Goal: Task Accomplishment & Management: Manage account settings

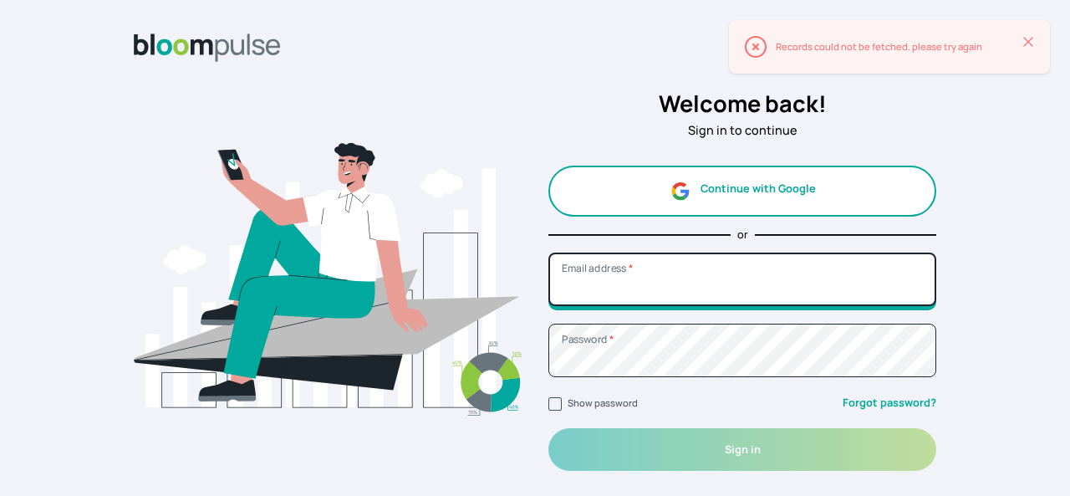
type input "[EMAIL_ADDRESS][DOMAIN_NAME]"
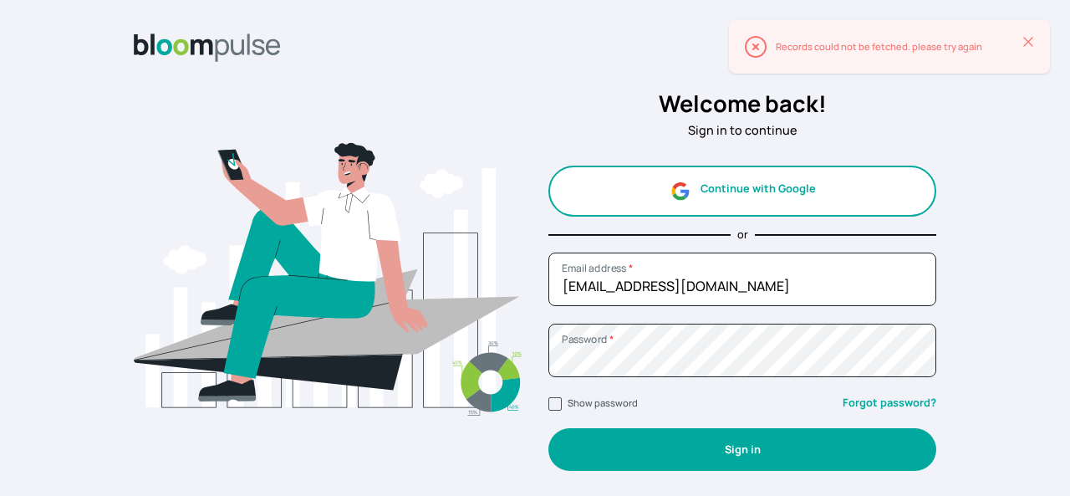
drag, startPoint x: 791, startPoint y: 443, endPoint x: 796, endPoint y: 452, distance: 10.9
click at [791, 445] on button "Sign in" at bounding box center [742, 449] width 388 height 43
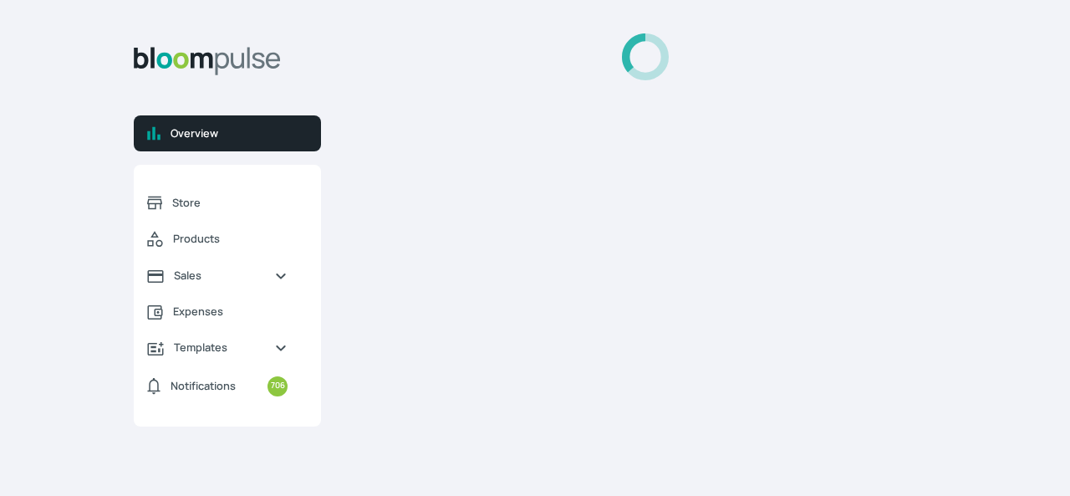
select select "2025"
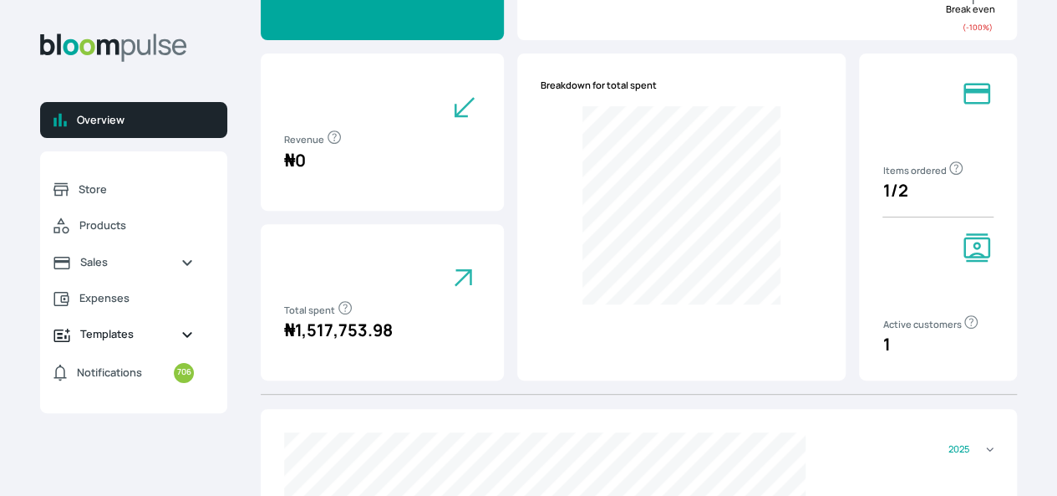
scroll to position [251, 0]
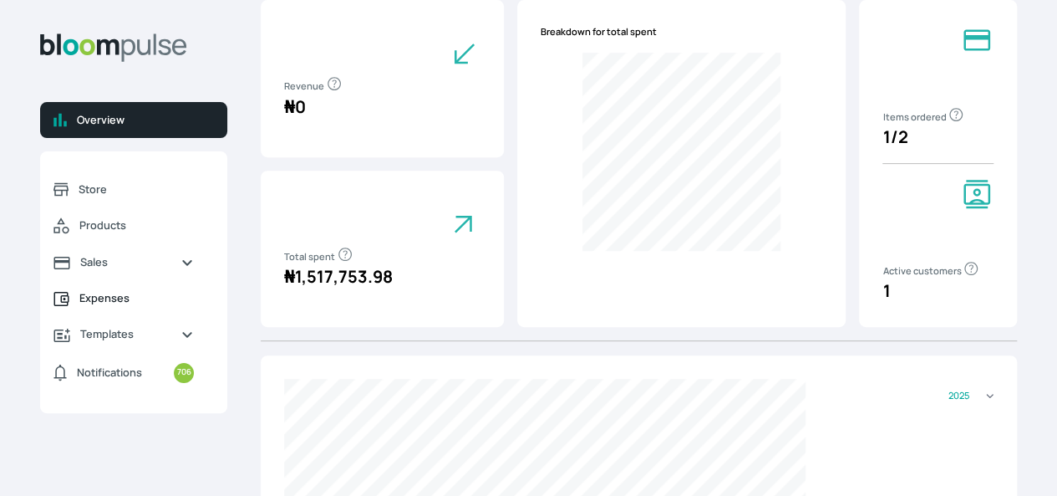
click at [185, 306] on span "Expenses" at bounding box center [136, 298] width 114 height 16
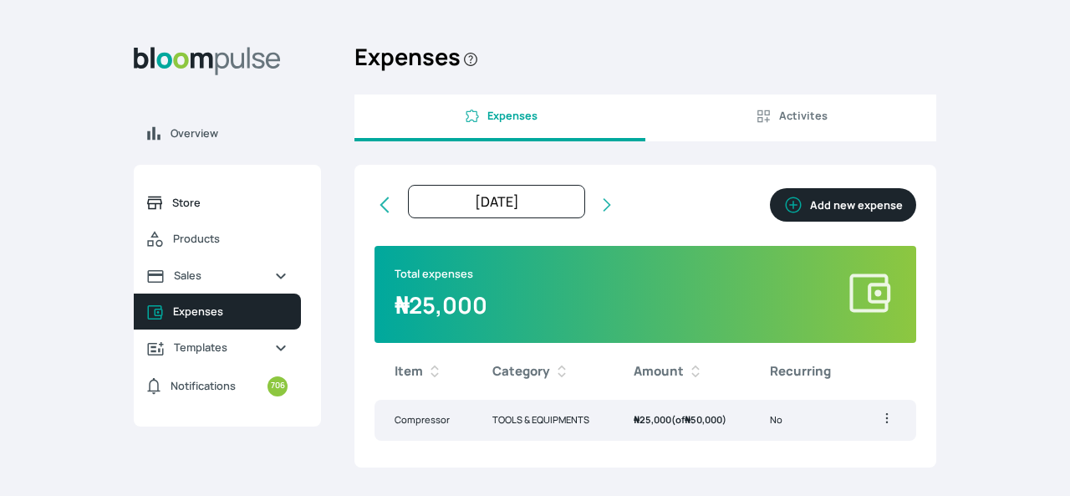
click at [181, 198] on span "Store" at bounding box center [229, 203] width 115 height 16
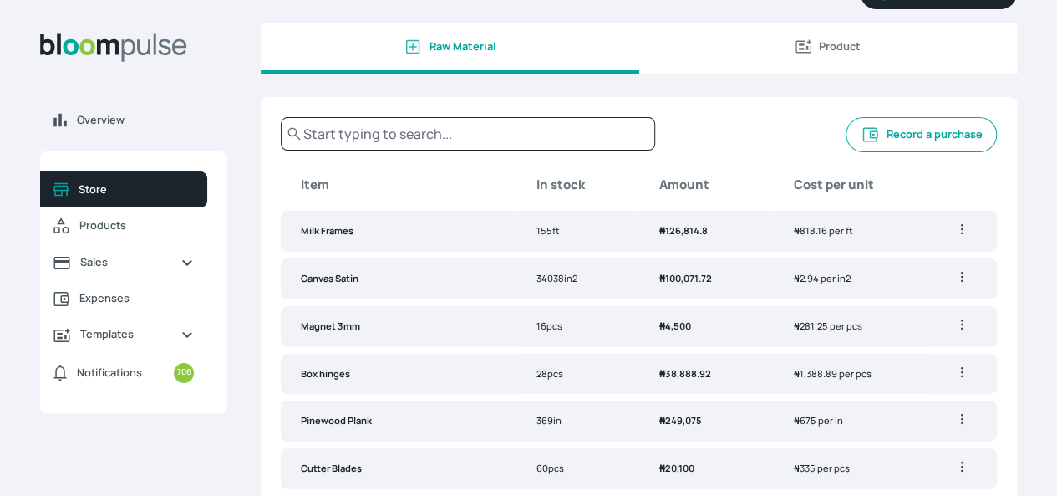
scroll to position [84, 0]
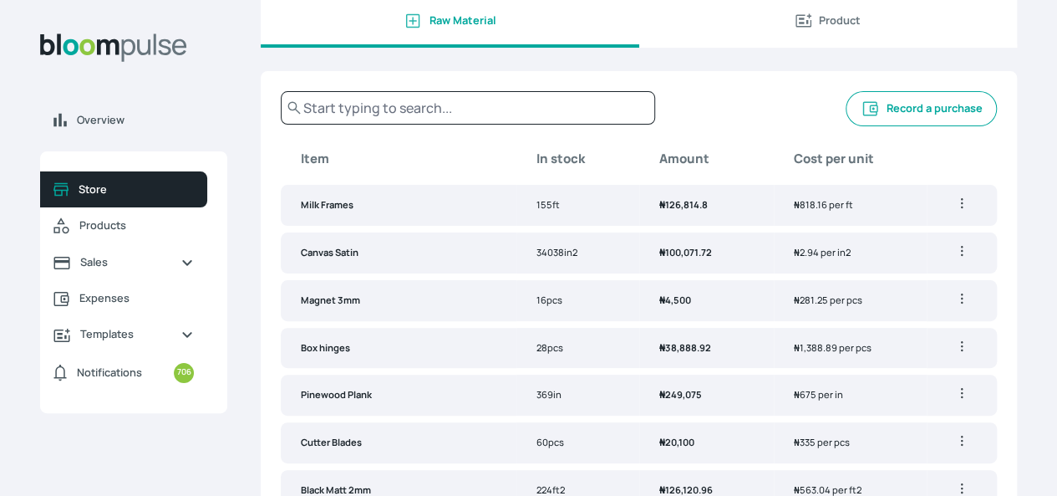
click at [862, 121] on button "Record a purchase" at bounding box center [921, 108] width 151 height 35
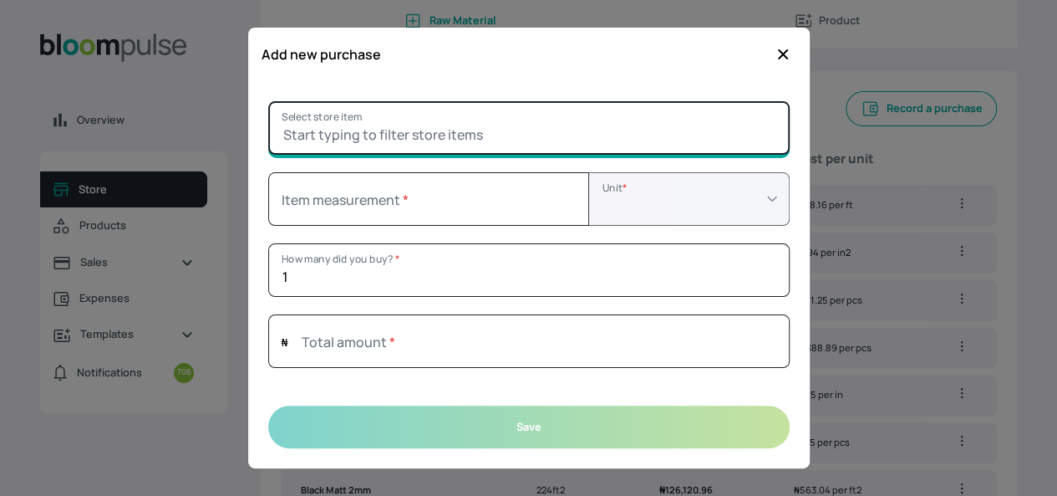
click at [427, 130] on input "Select store item" at bounding box center [528, 127] width 521 height 53
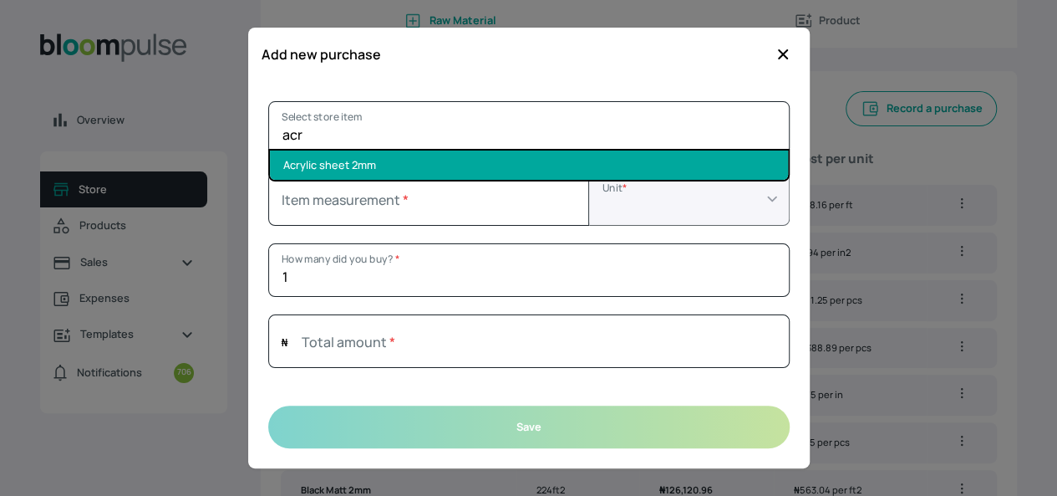
click at [339, 155] on li "Acrylic sheet 2mm" at bounding box center [529, 164] width 518 height 29
type input "Acrylic sheet 2mm"
select select "SQUARE_FOOT"
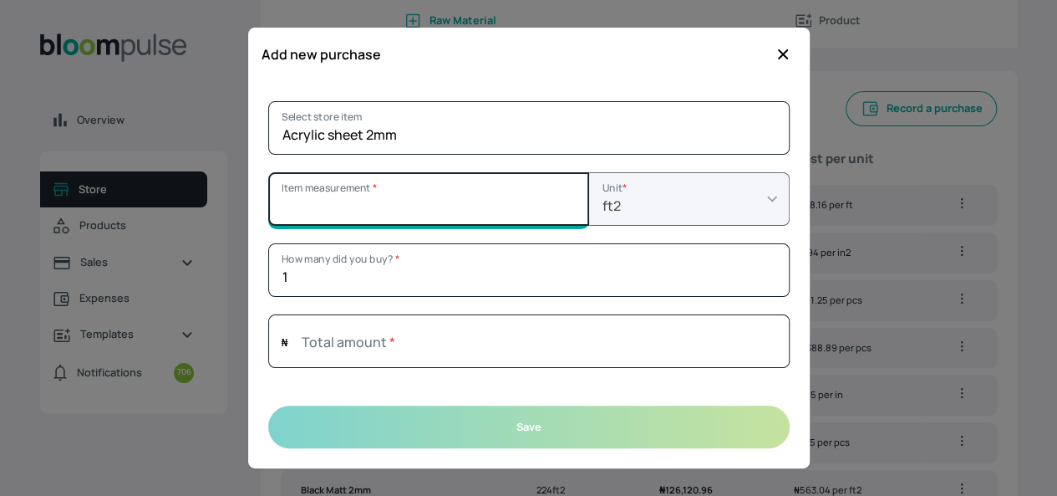
click at [510, 209] on input "Item measurement *" at bounding box center [428, 198] width 321 height 53
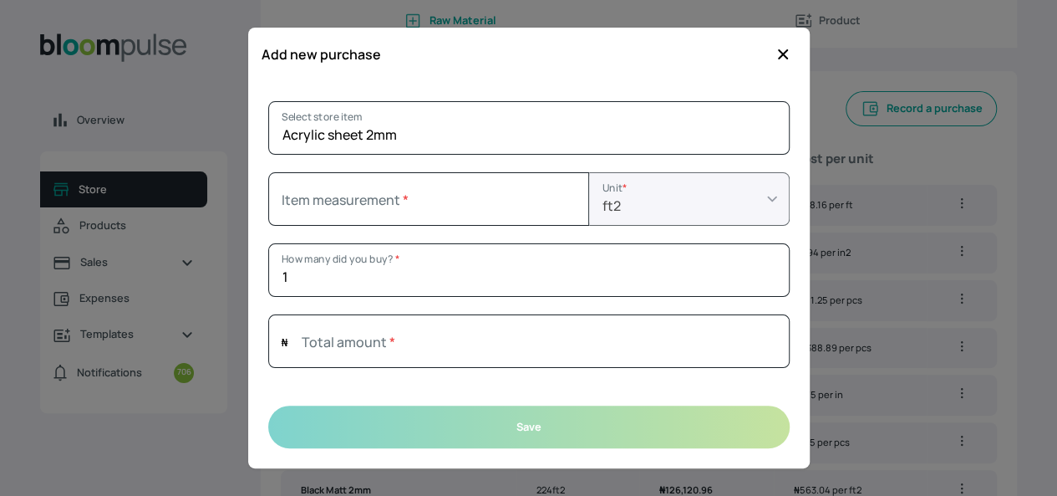
type input "0"
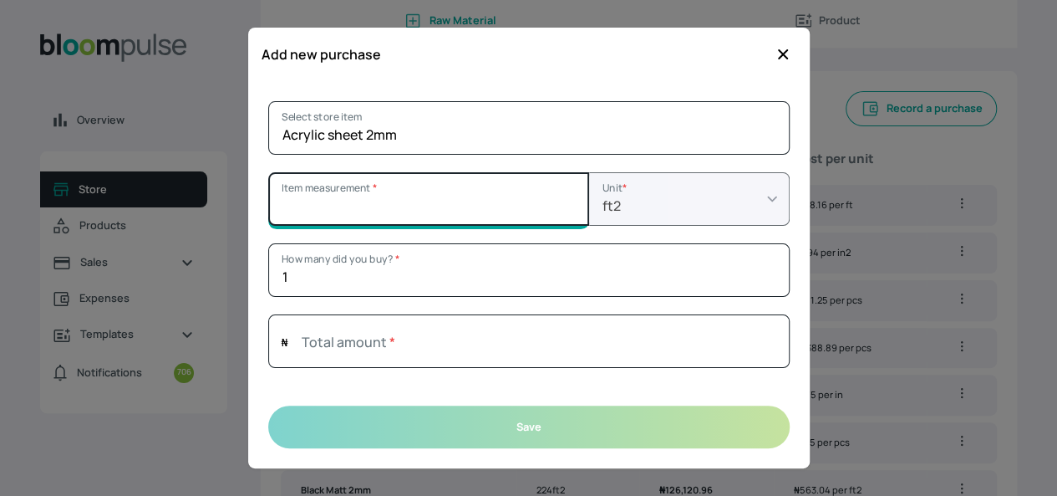
click at [478, 200] on input "Item measurement *" at bounding box center [428, 198] width 321 height 53
type input "8"
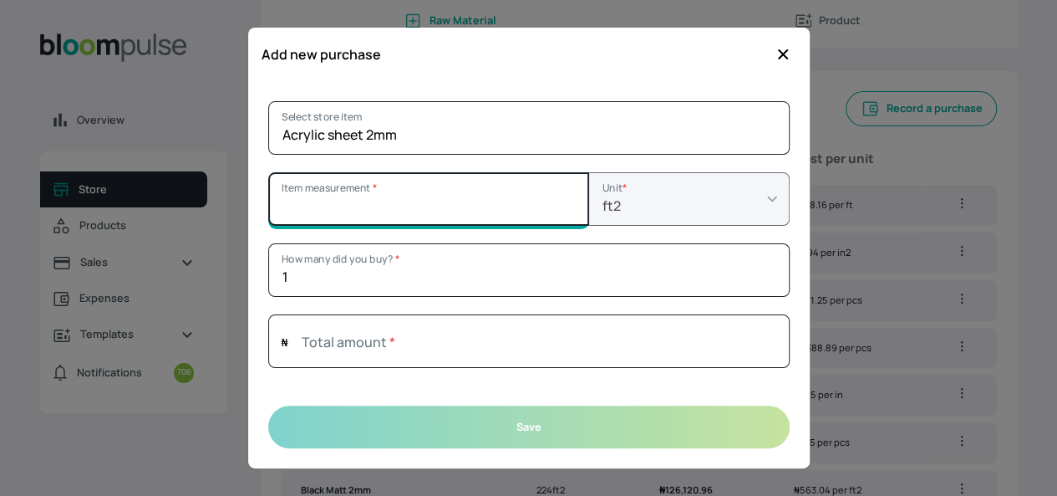
type input "8"
type input "888"
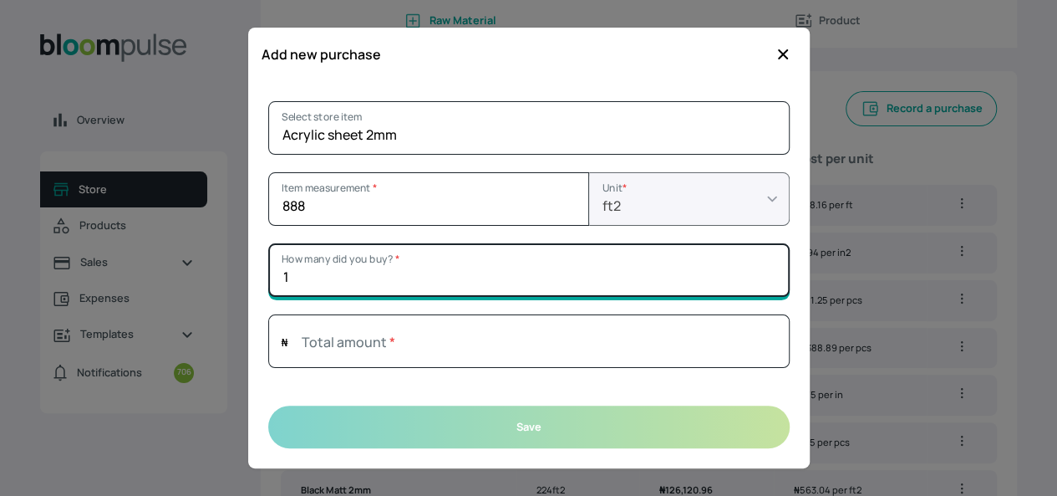
click at [516, 275] on input "1" at bounding box center [528, 269] width 521 height 53
type input "8"
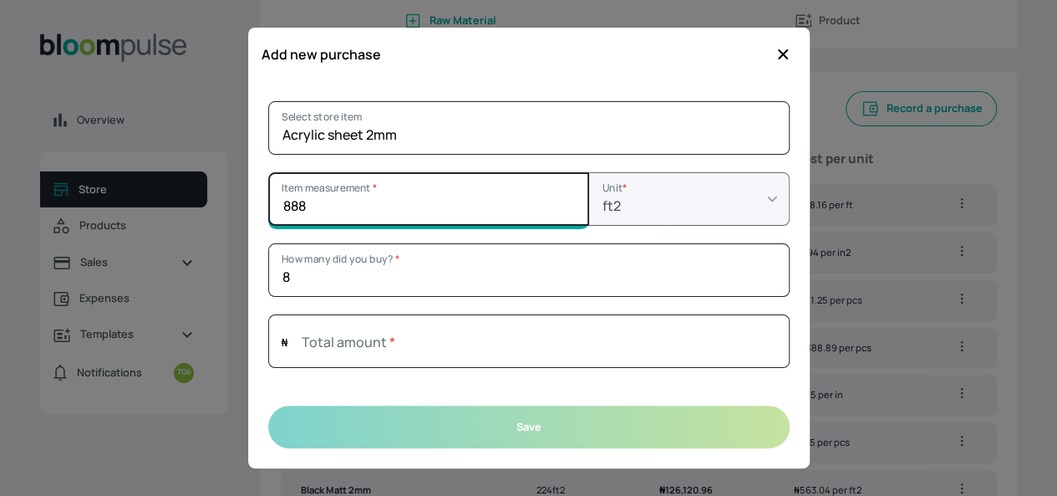
click at [364, 203] on input "888" at bounding box center [428, 198] width 321 height 53
type input "8"
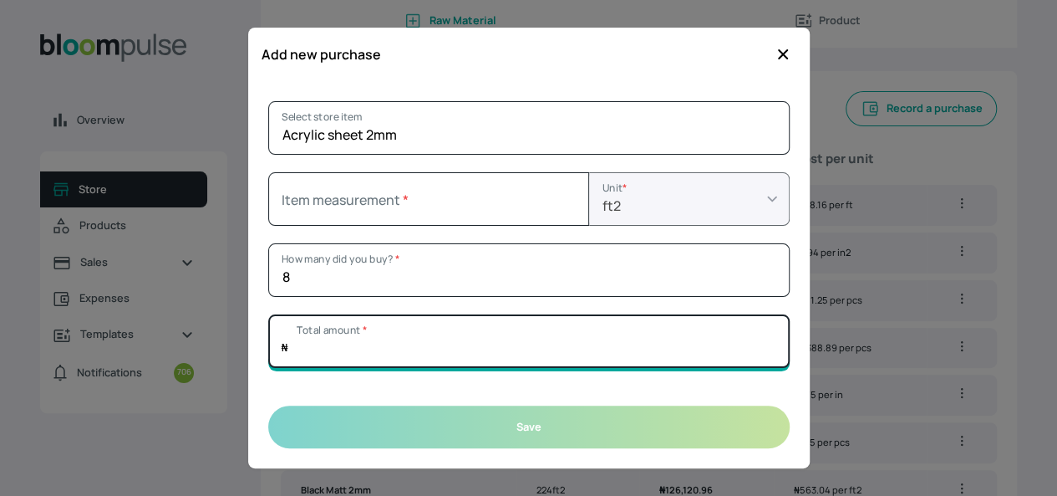
type input "0"
click at [572, 338] on input "Total amount *" at bounding box center [528, 340] width 521 height 53
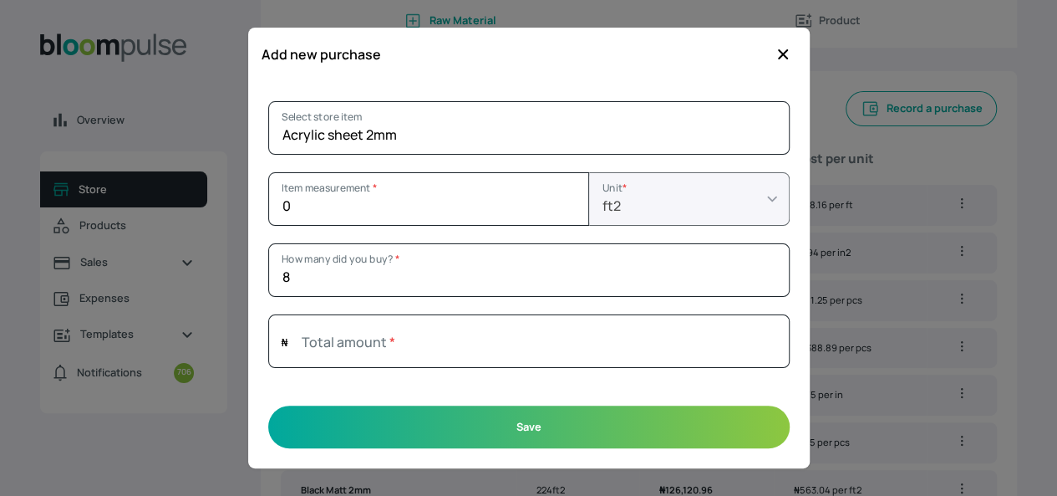
type input "0"
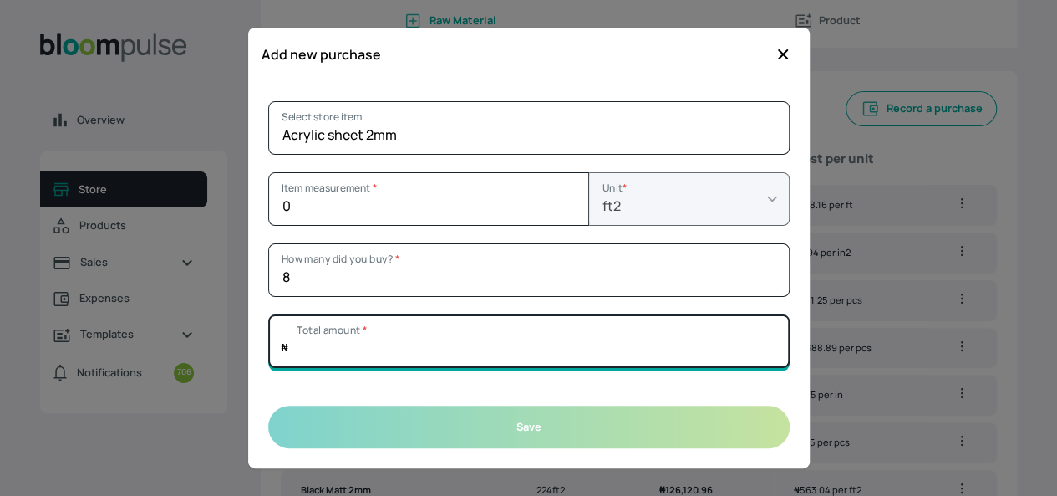
paste input "392000"
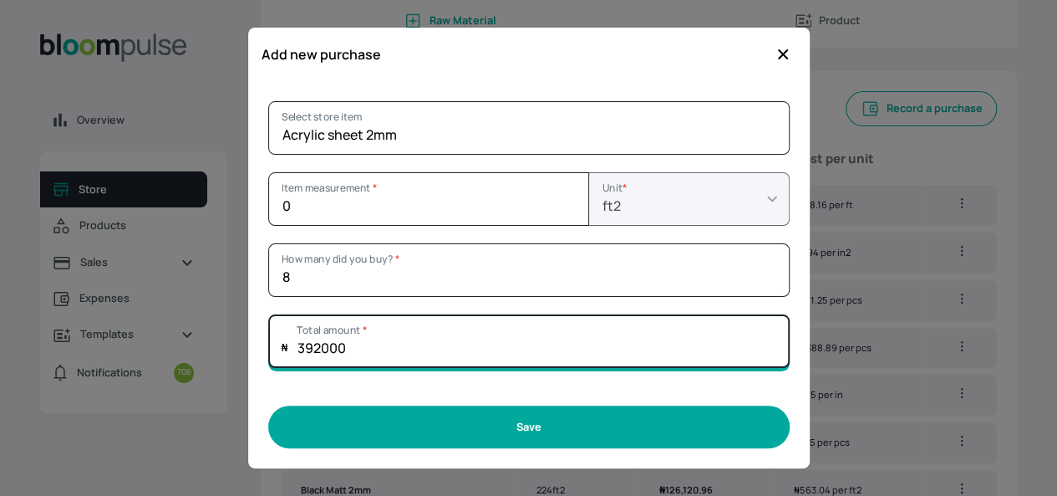
type input "392000"
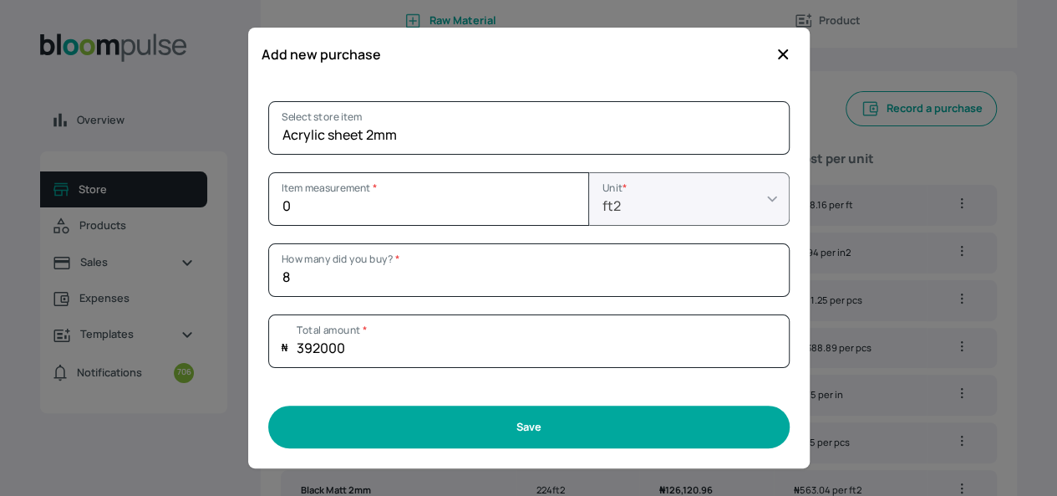
click at [582, 426] on button "Save" at bounding box center [528, 426] width 521 height 43
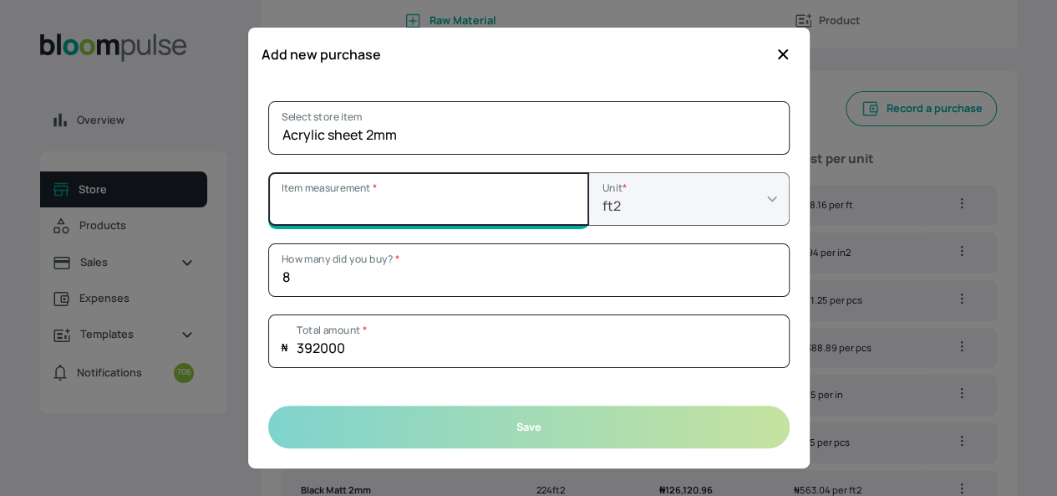
click at [510, 205] on input "Item measurement *" at bounding box center [428, 198] width 321 height 53
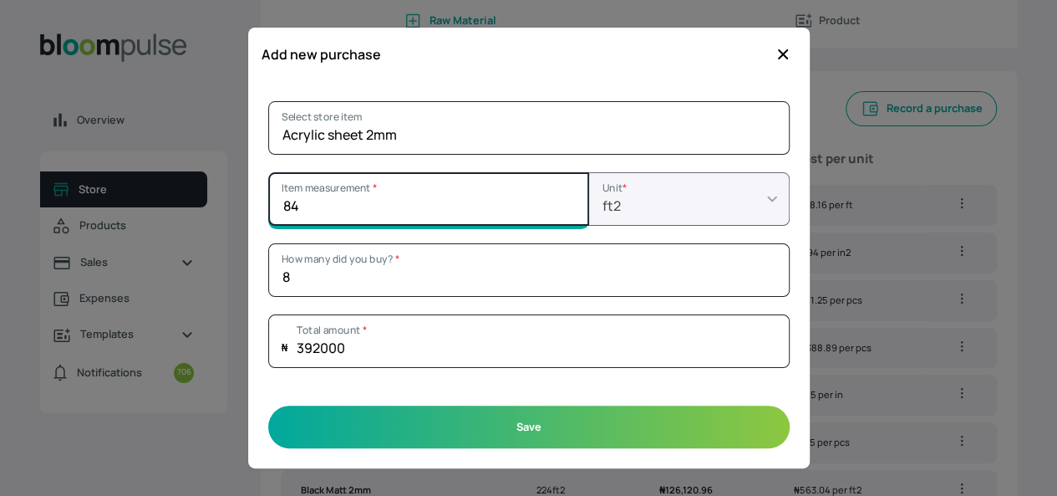
type input "84"
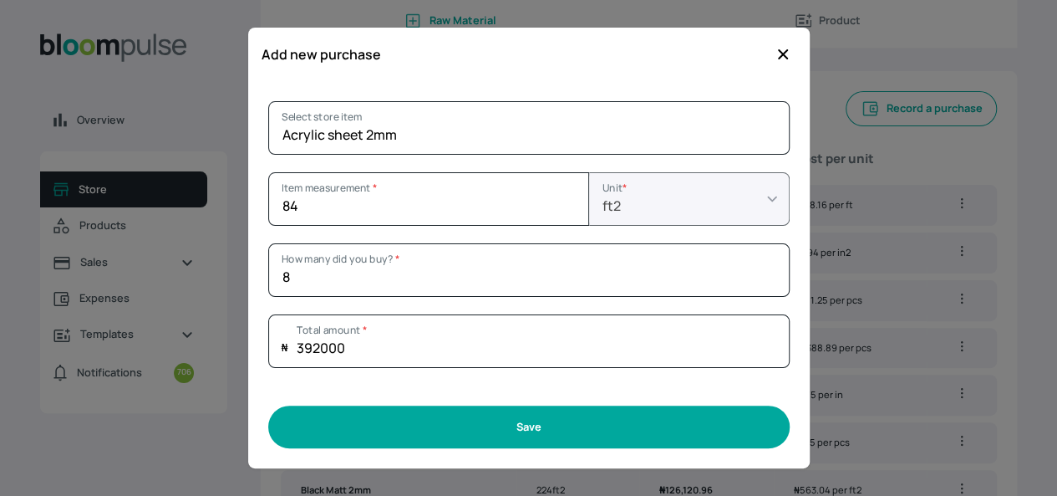
click at [546, 431] on button "Save" at bounding box center [528, 426] width 521 height 43
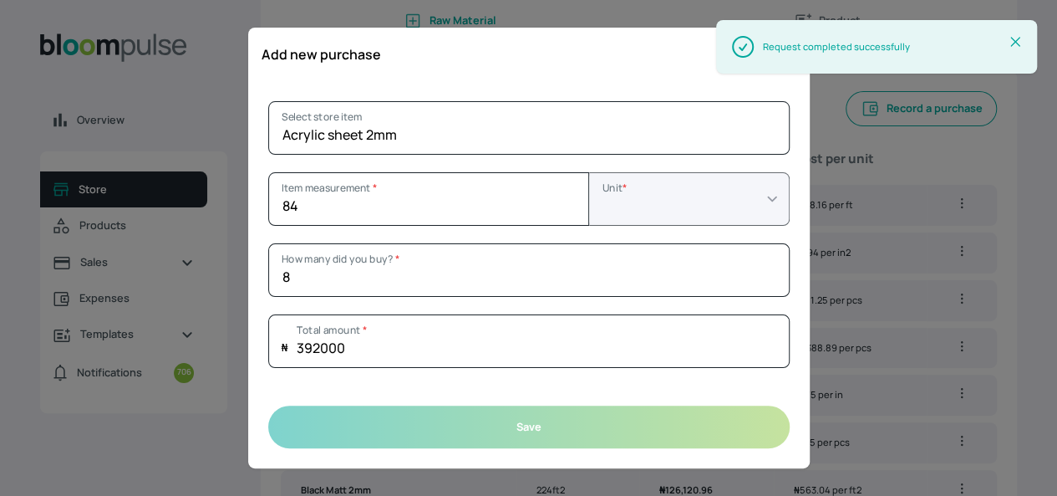
type input "1"
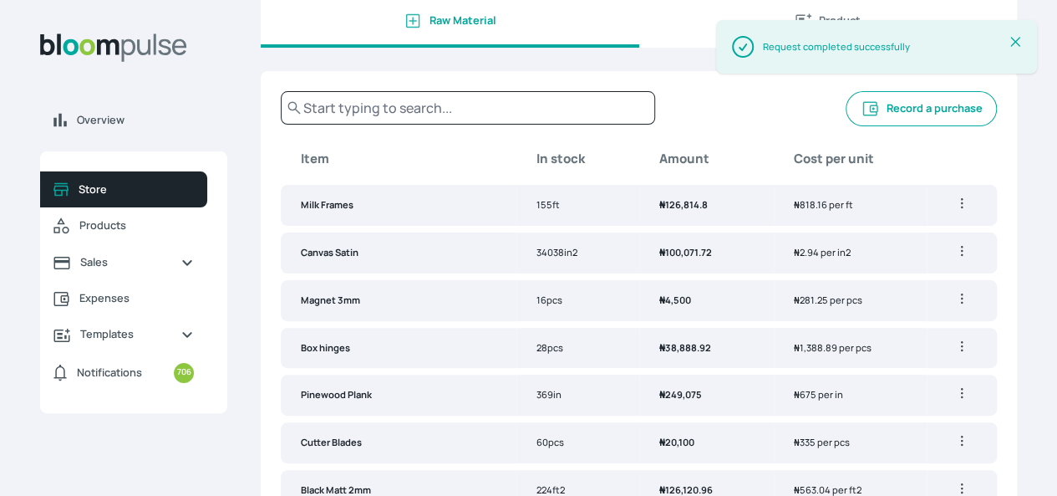
click at [878, 123] on button "Record a purchase" at bounding box center [921, 108] width 151 height 35
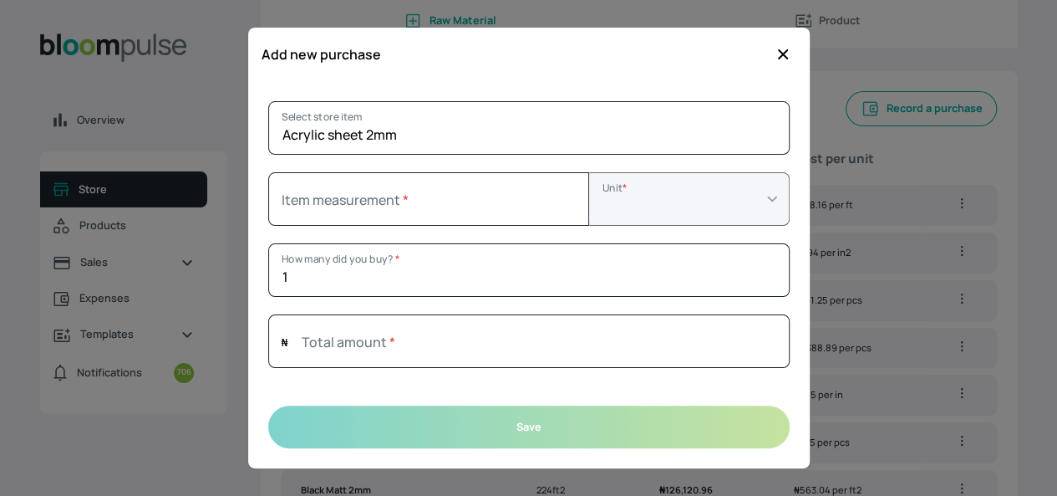
click at [782, 48] on icon "button" at bounding box center [783, 54] width 17 height 17
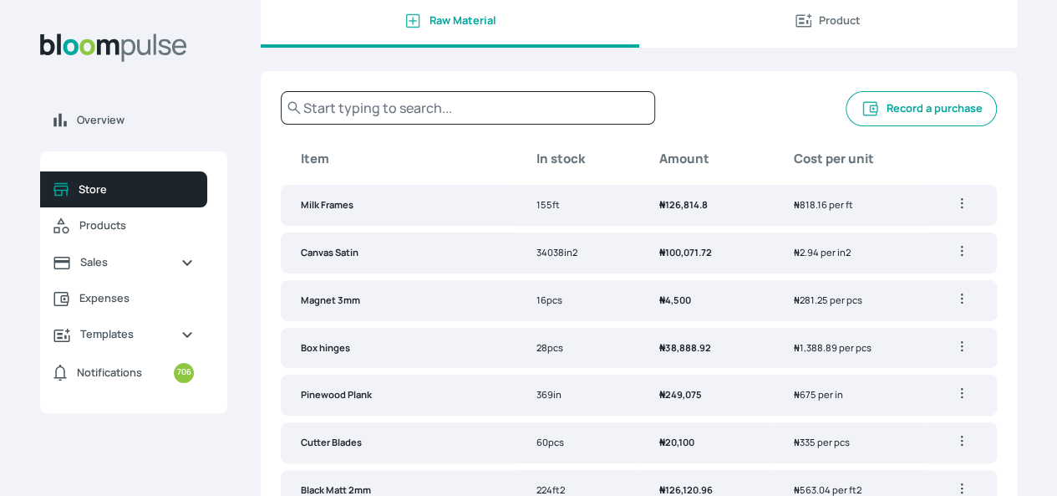
click at [863, 115] on icon "button" at bounding box center [870, 108] width 15 height 14
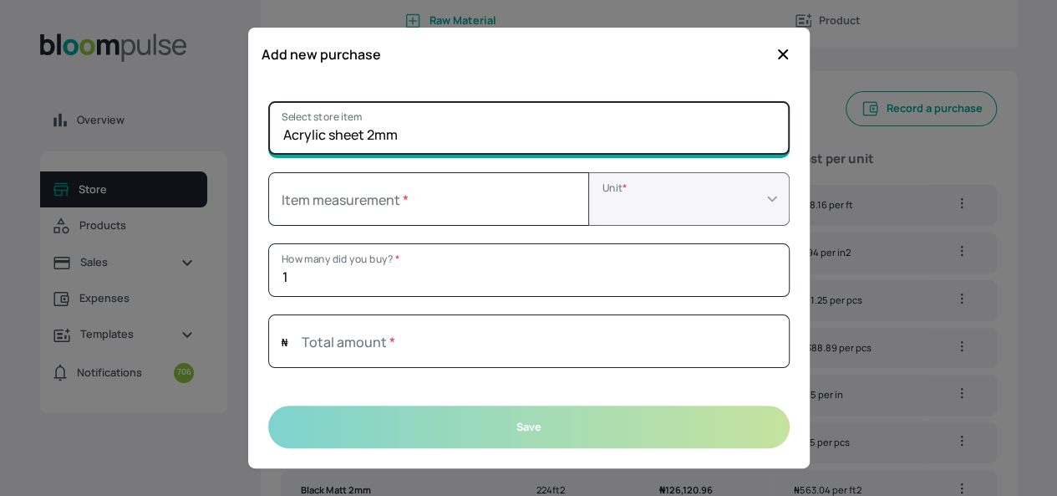
click at [631, 140] on input "Acrylic sheet 2mm" at bounding box center [528, 127] width 521 height 53
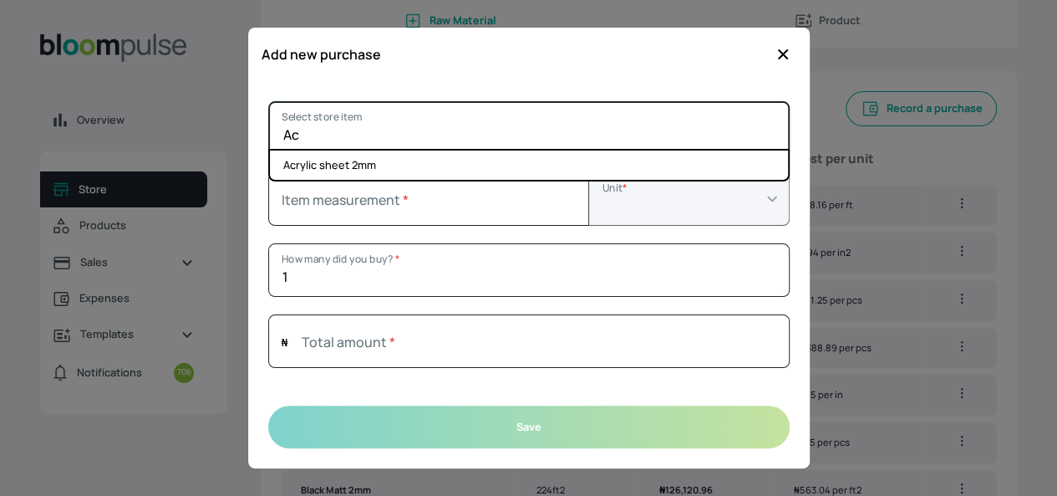
type input "A"
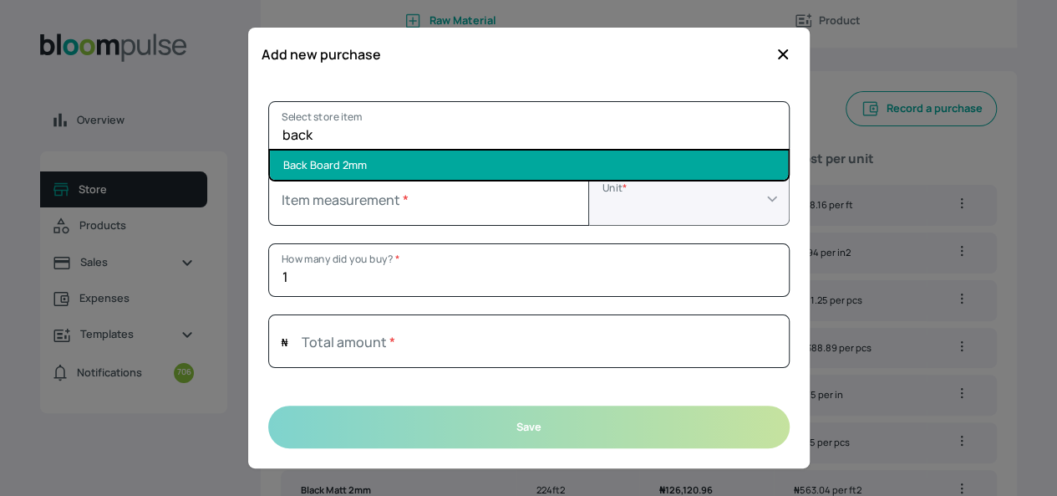
click at [563, 163] on li "Back Board 2mm" at bounding box center [529, 164] width 518 height 29
type input "Back Board 2mm"
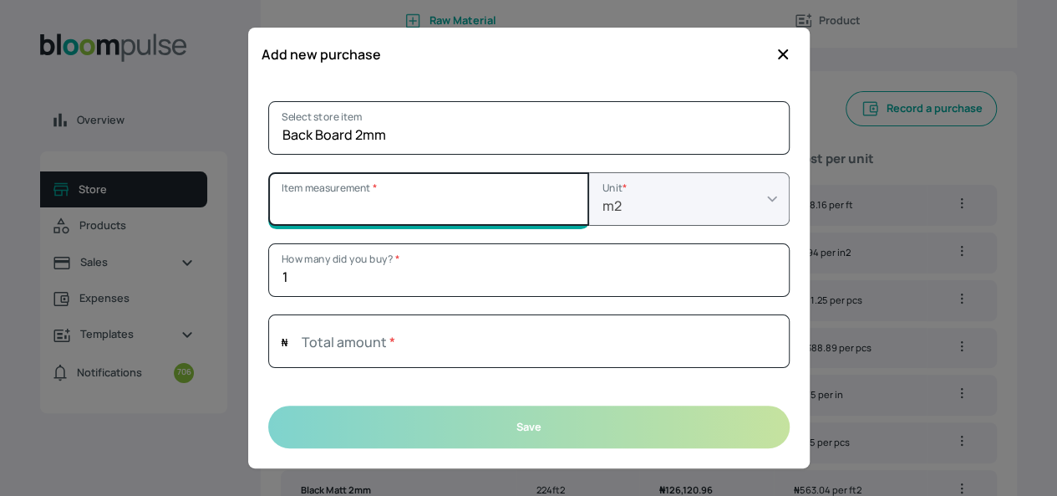
click at [421, 210] on input "Item measurement *" at bounding box center [428, 198] width 321 height 53
type input "84"
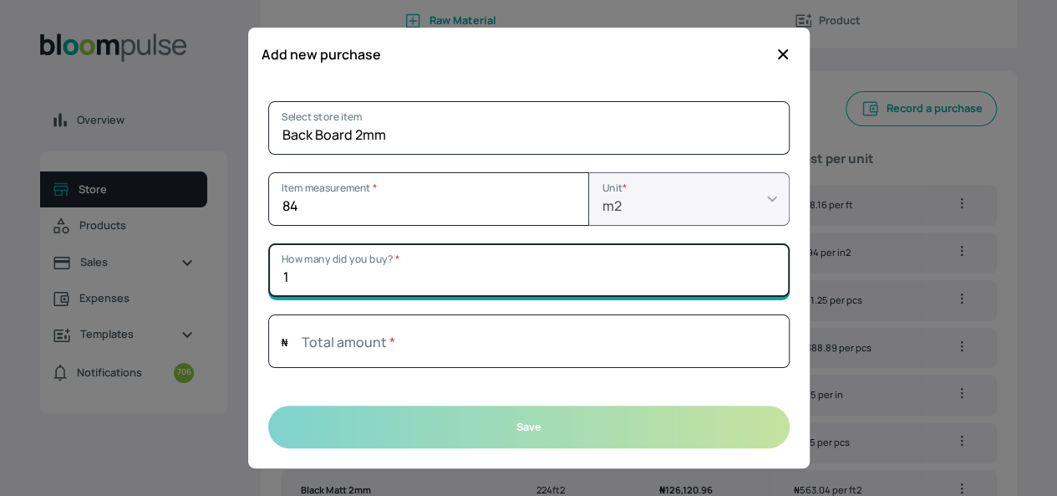
click at [407, 282] on input "1" at bounding box center [528, 269] width 521 height 53
type input "8"
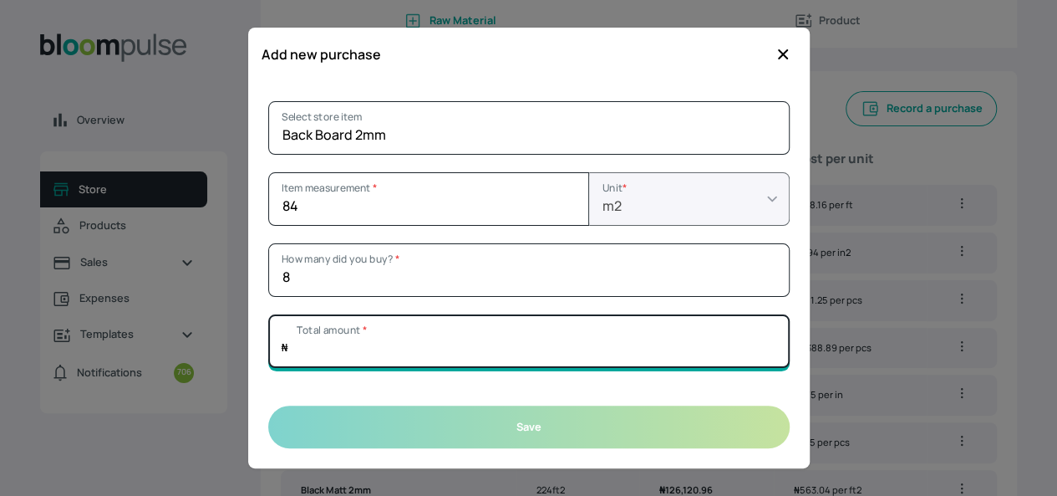
click at [389, 337] on input "Total amount *" at bounding box center [528, 340] width 521 height 53
type input "4"
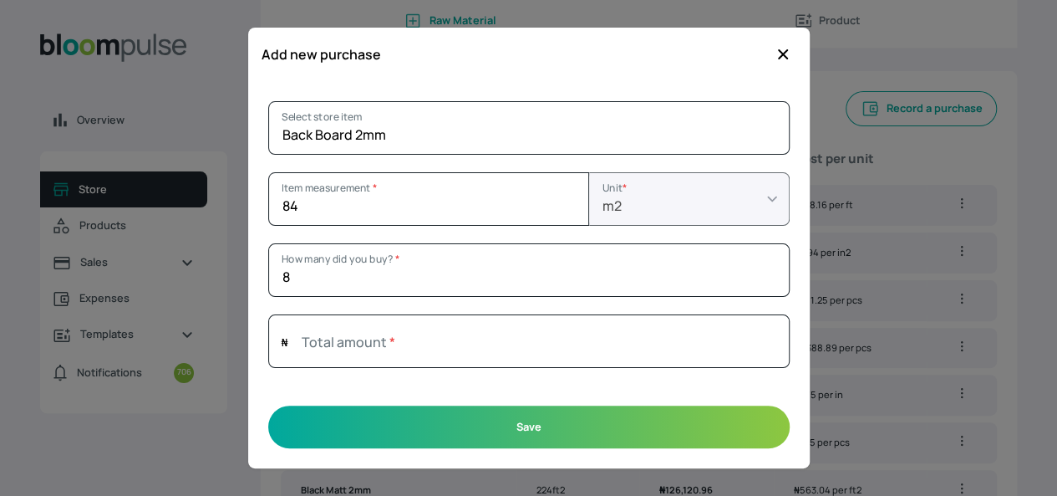
type input "0"
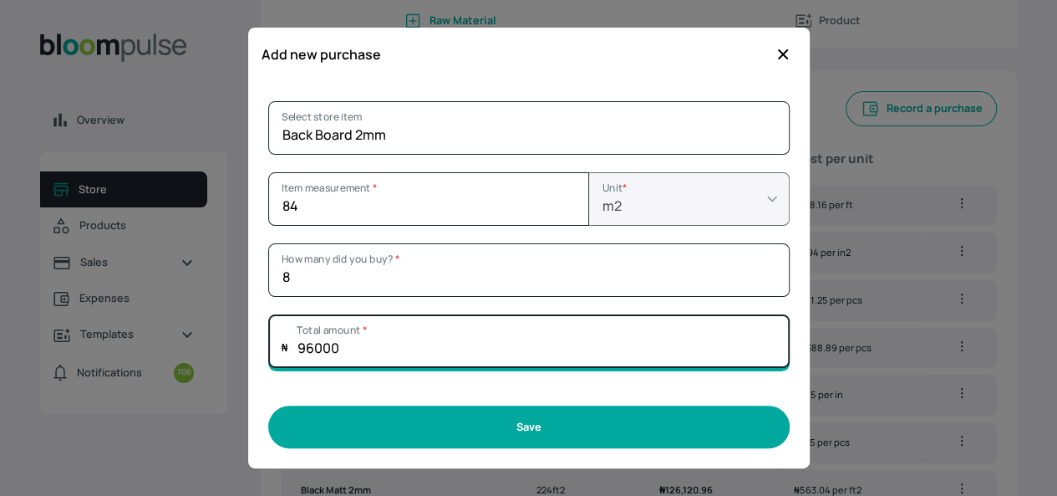
type input "96000"
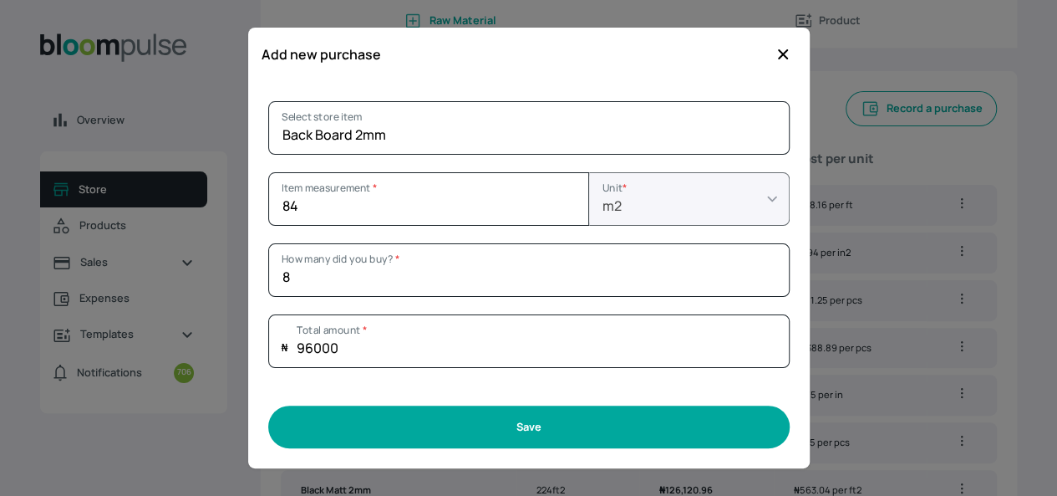
click at [527, 421] on button "Save" at bounding box center [528, 426] width 521 height 43
type input "1"
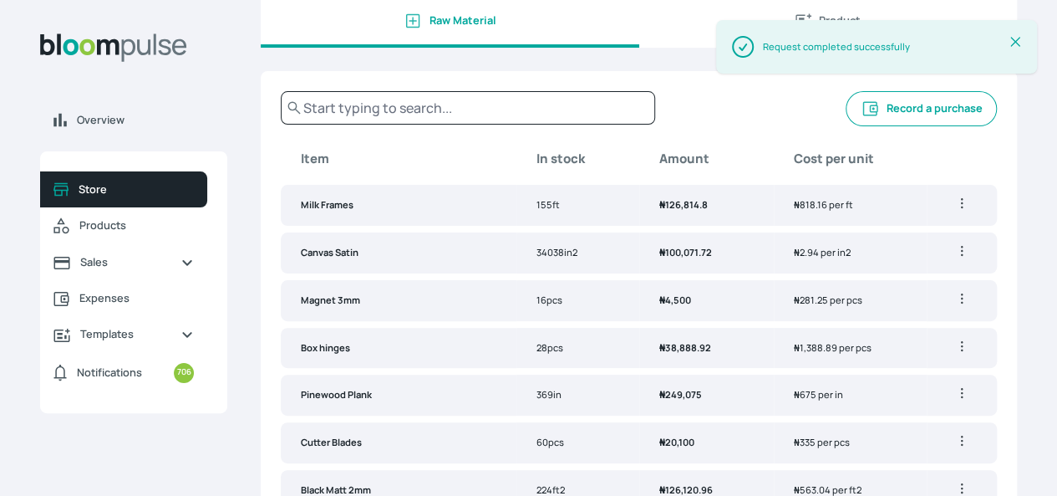
click at [846, 126] on button "Record a purchase" at bounding box center [921, 108] width 151 height 35
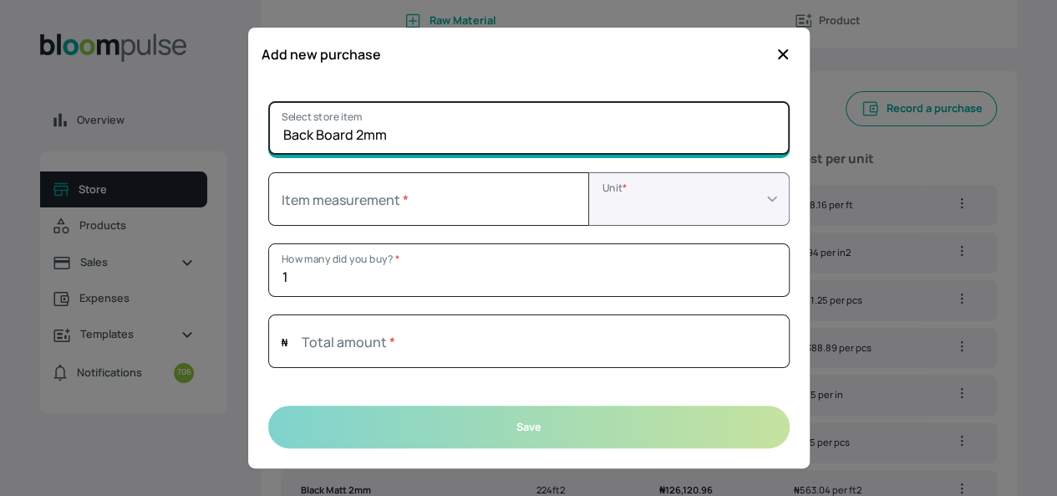
click at [424, 138] on input "Back Board 2mm" at bounding box center [528, 127] width 521 height 53
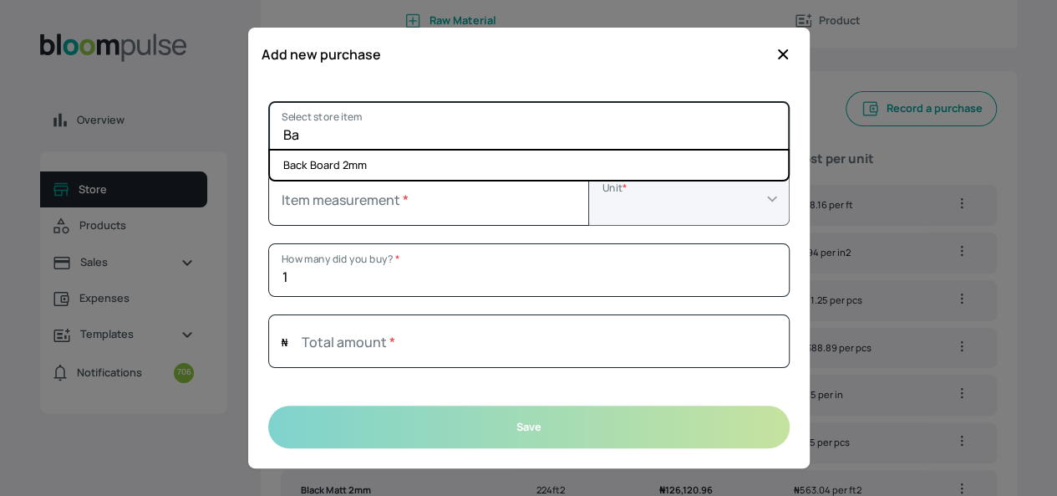
type input "B"
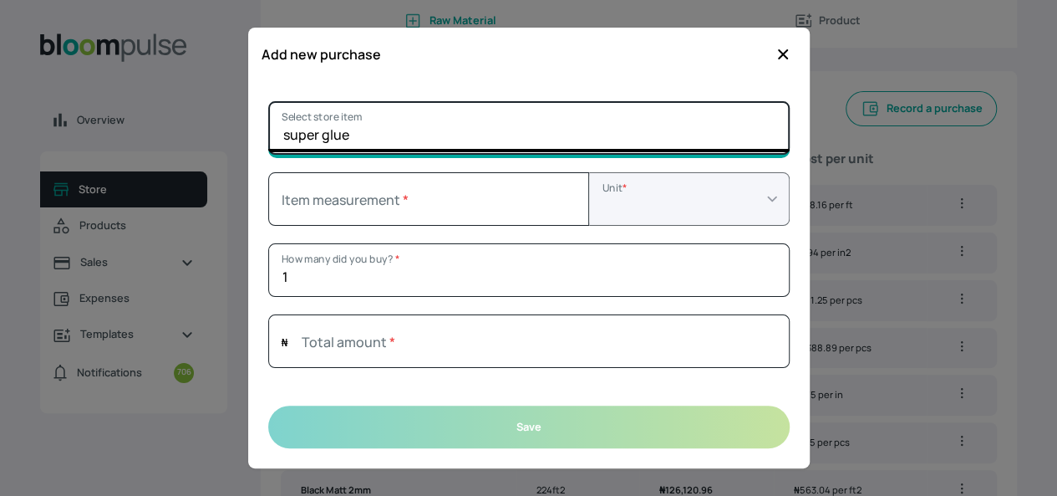
type input "super glue"
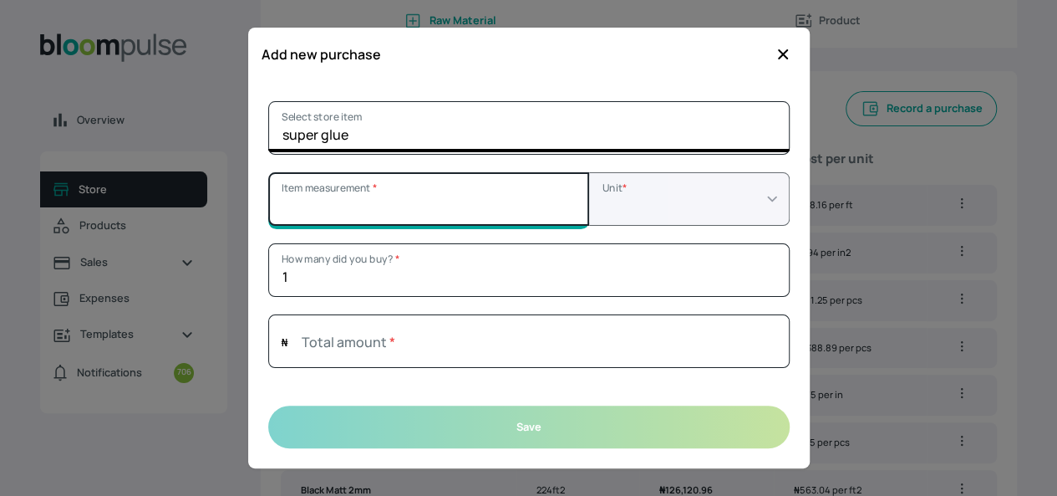
click at [421, 204] on input "Item measurement *" at bounding box center [428, 198] width 321 height 53
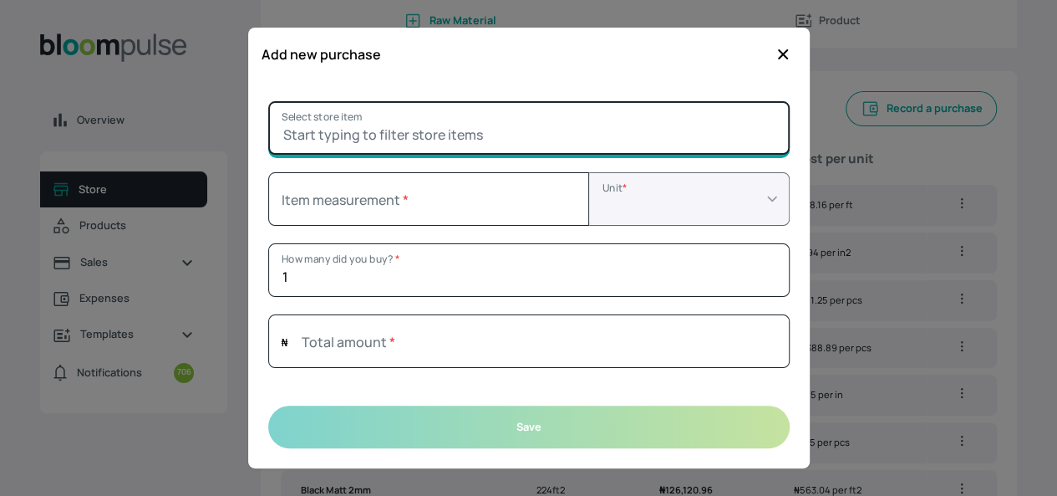
type input "0"
click at [392, 116] on input "Select store item" at bounding box center [528, 127] width 521 height 53
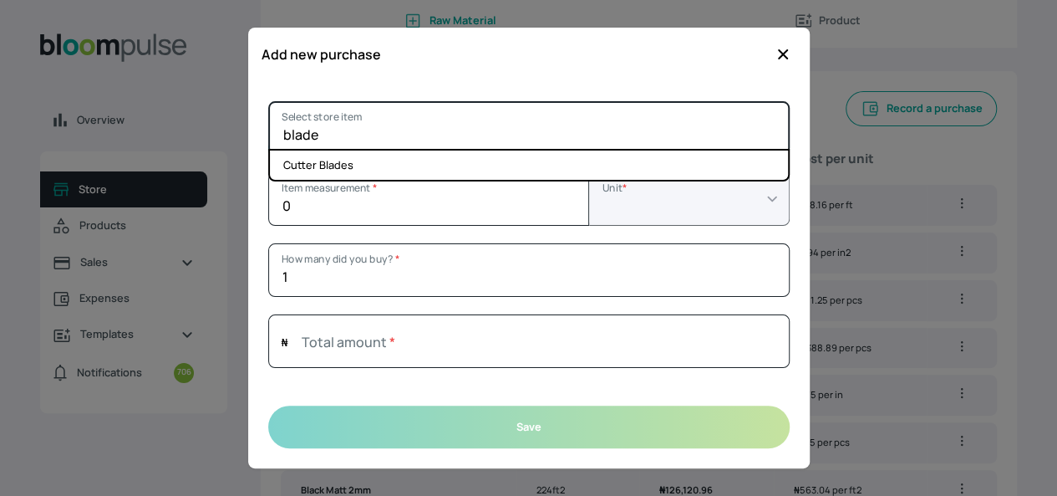
type input "blade"
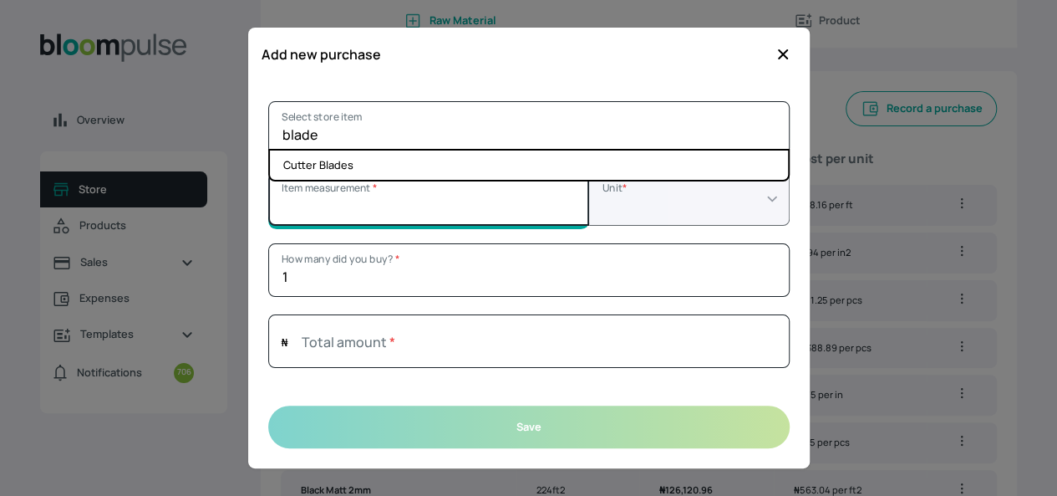
click at [387, 201] on input "Item measurement *" at bounding box center [428, 198] width 321 height 53
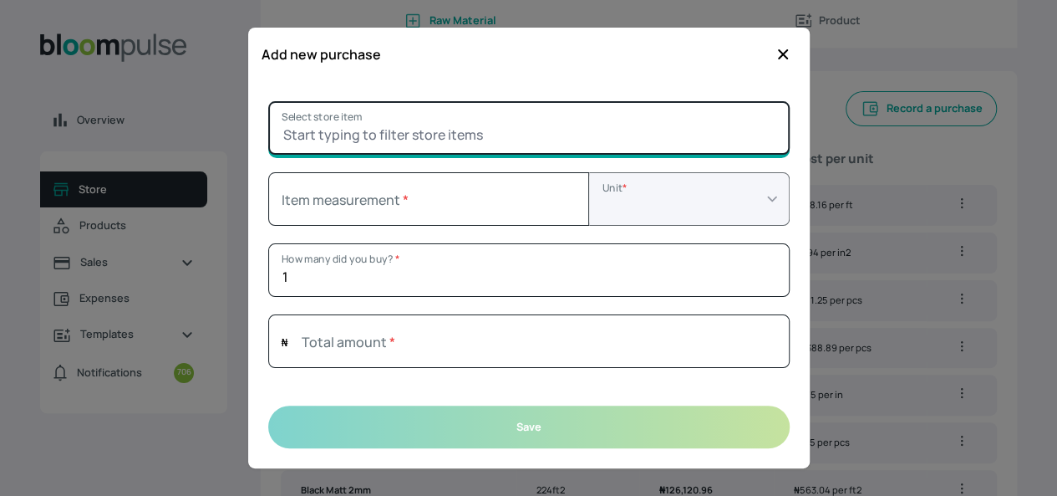
type input "0"
click at [427, 115] on input "Select store item" at bounding box center [528, 127] width 521 height 53
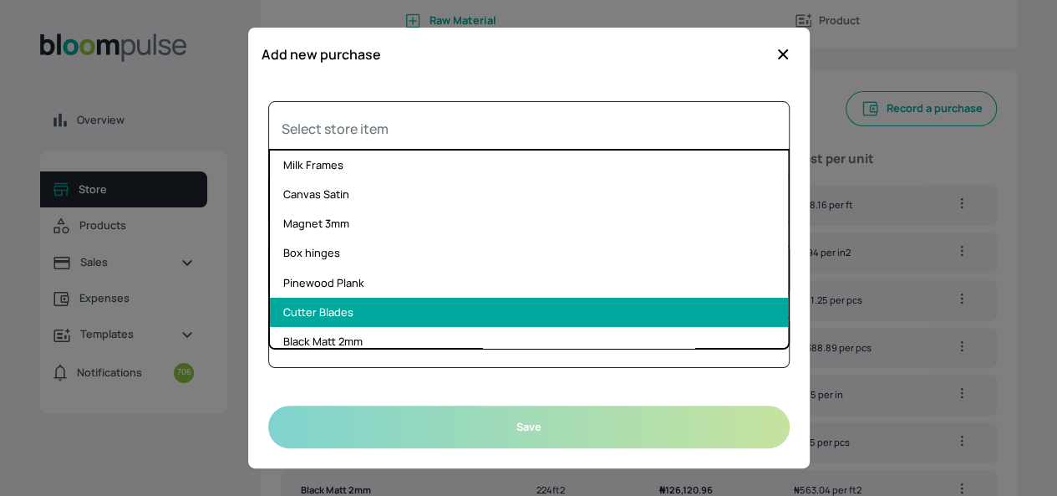
click at [324, 308] on li "Cutter Blades" at bounding box center [529, 312] width 518 height 29
type input "Cutter Blades"
select select "PIECE"
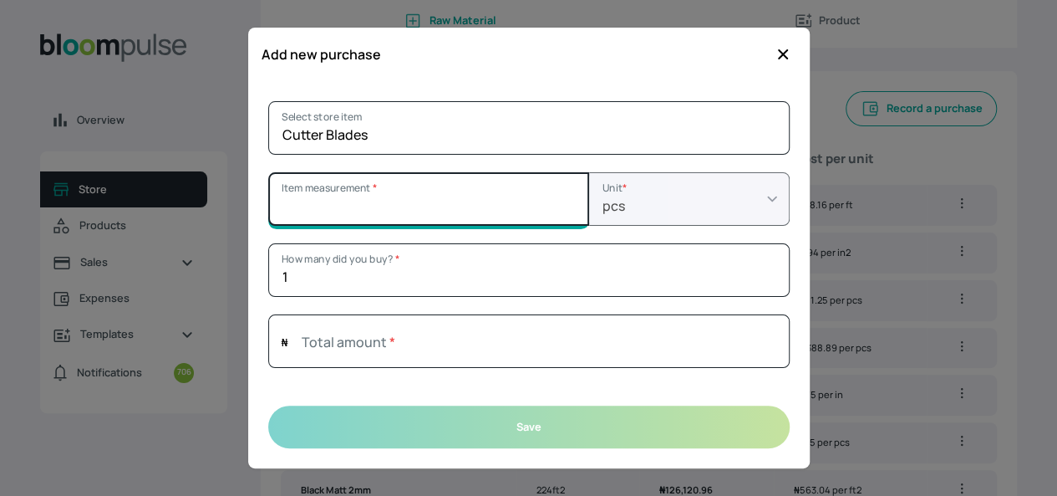
click at [343, 197] on input "Item measurement *" at bounding box center [428, 198] width 321 height 53
type input "3"
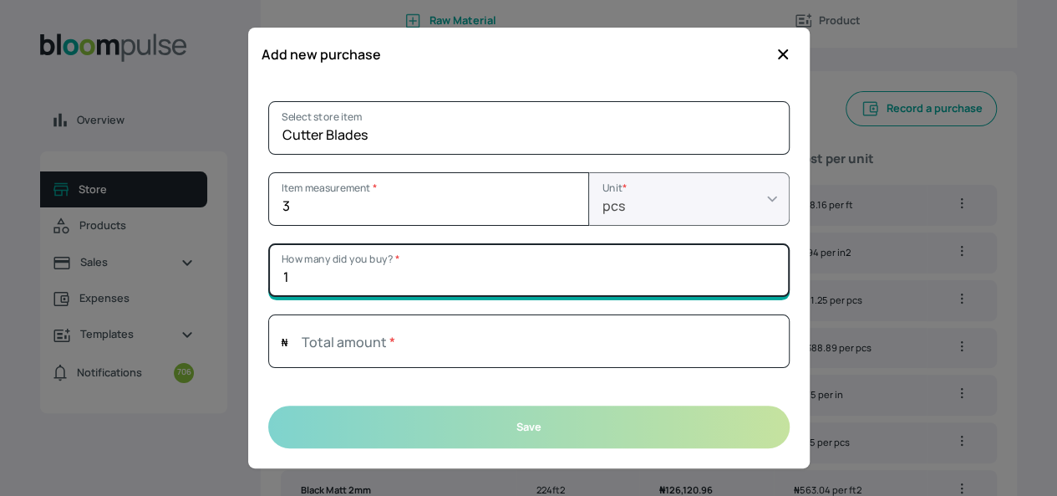
click at [335, 254] on input "1" at bounding box center [528, 269] width 521 height 53
type input "3"
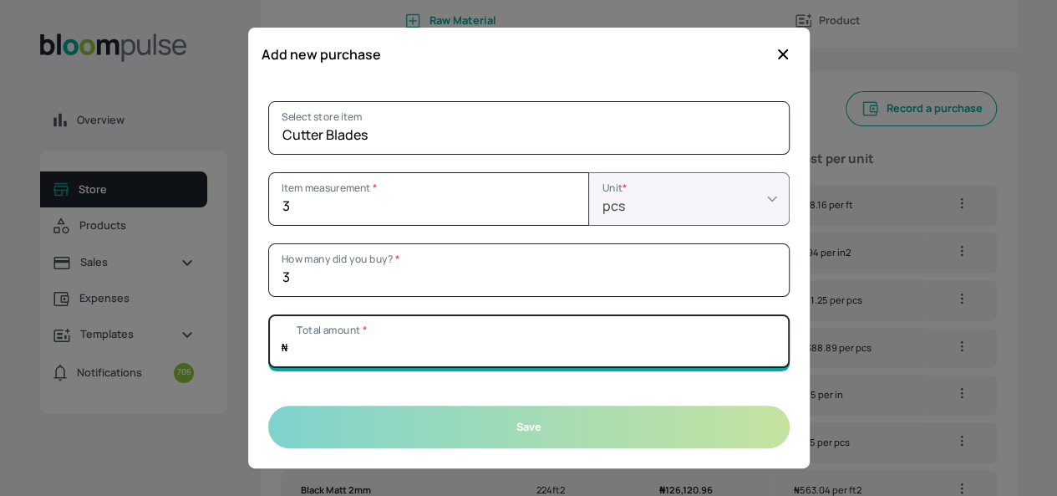
click at [343, 342] on input "Total amount *" at bounding box center [528, 340] width 521 height 53
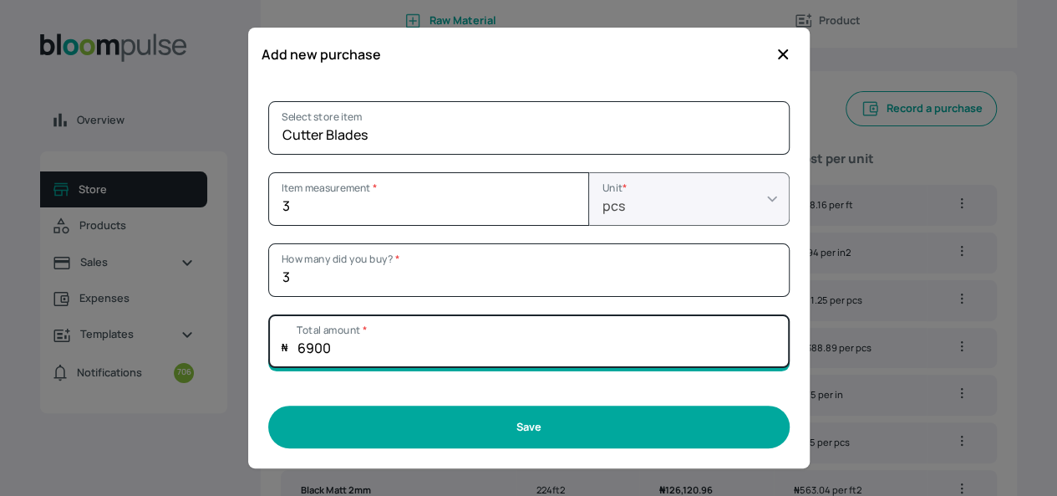
type input "6900"
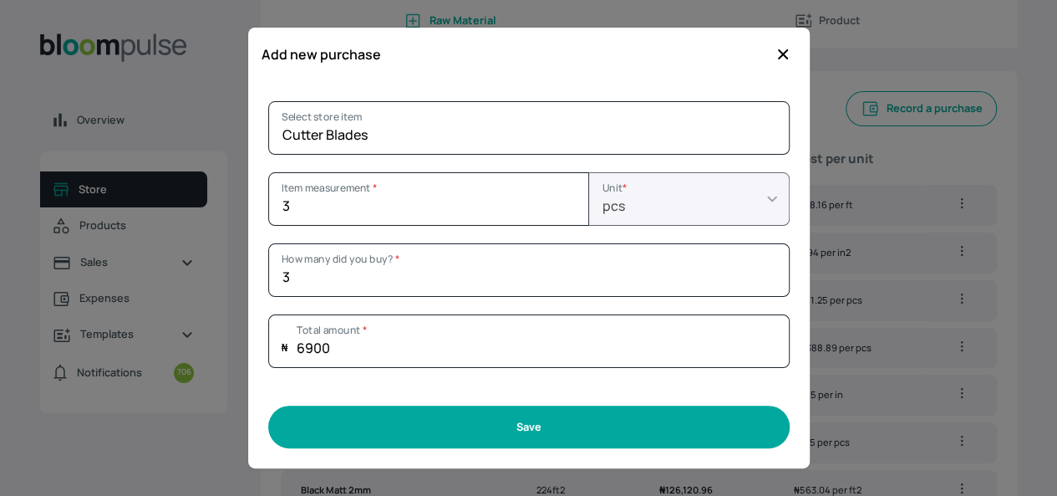
click at [384, 431] on button "Save" at bounding box center [528, 426] width 521 height 43
type input "1"
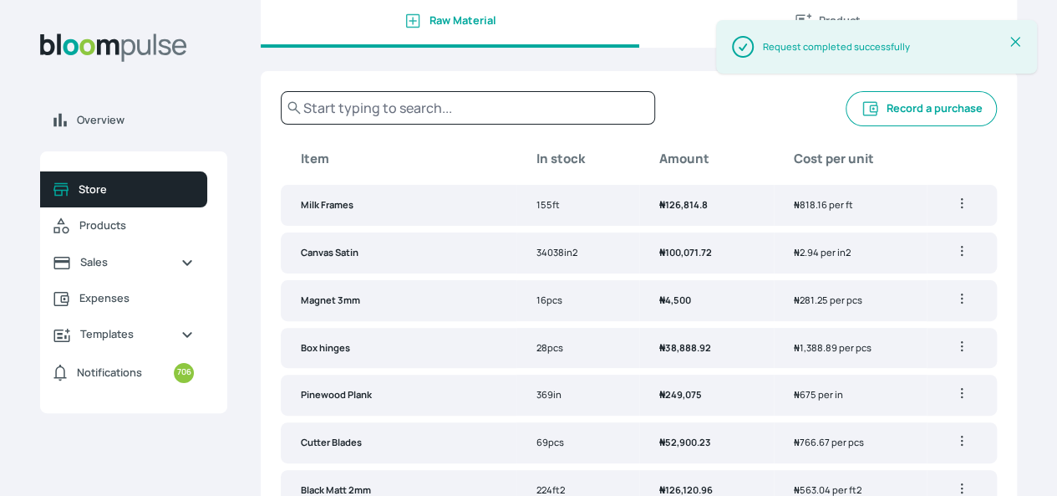
click at [846, 126] on button "Record a purchase" at bounding box center [921, 108] width 151 height 35
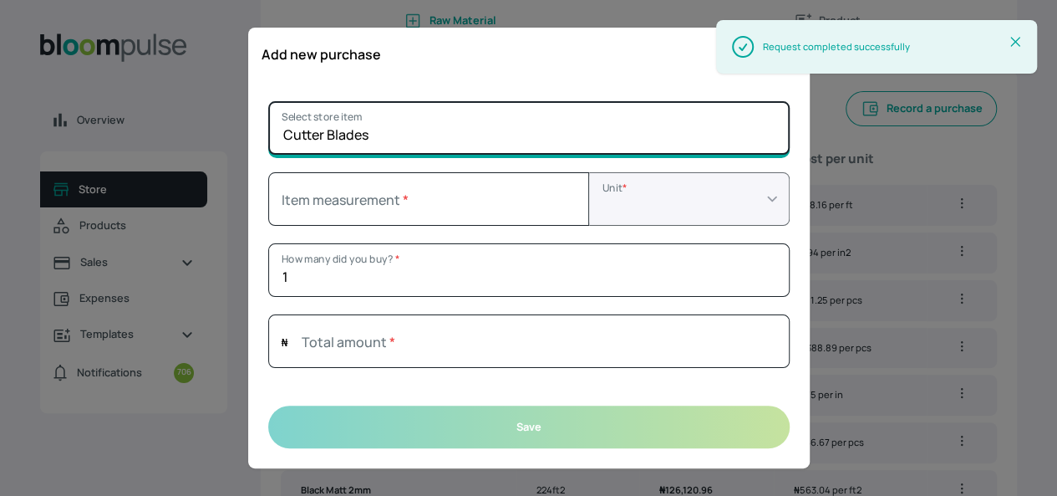
click at [518, 130] on input "Cutter Blades" at bounding box center [528, 127] width 521 height 53
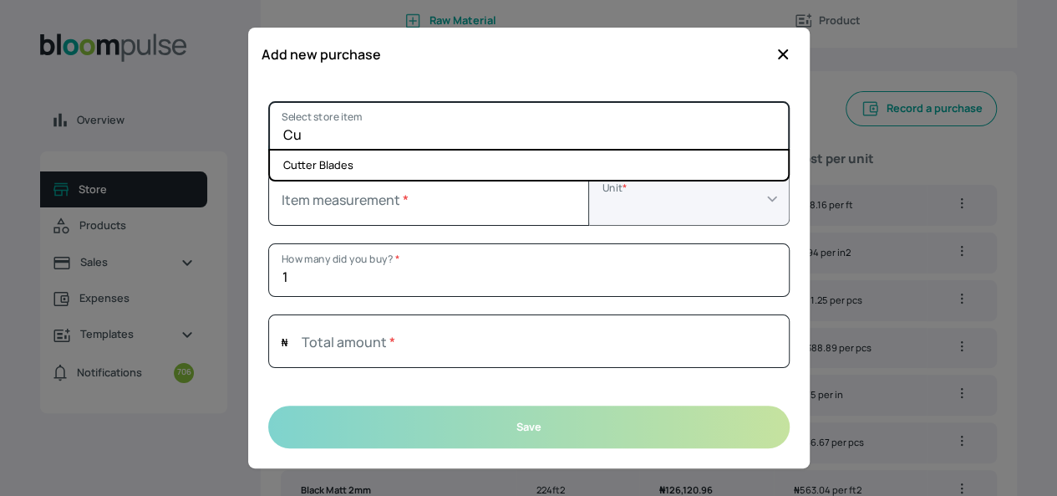
type input "C"
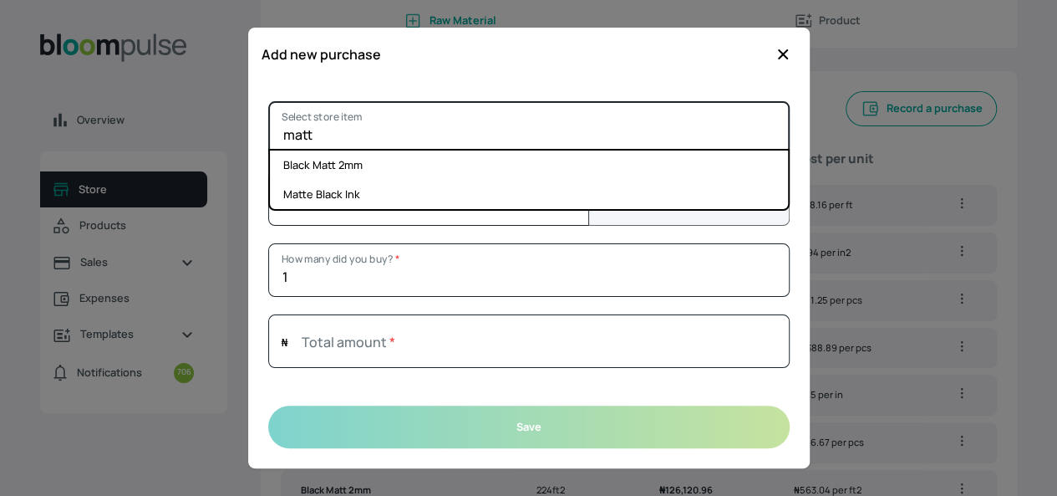
click at [472, 134] on input "matt" at bounding box center [528, 127] width 521 height 53
click at [633, 130] on input "matt" at bounding box center [528, 127] width 521 height 53
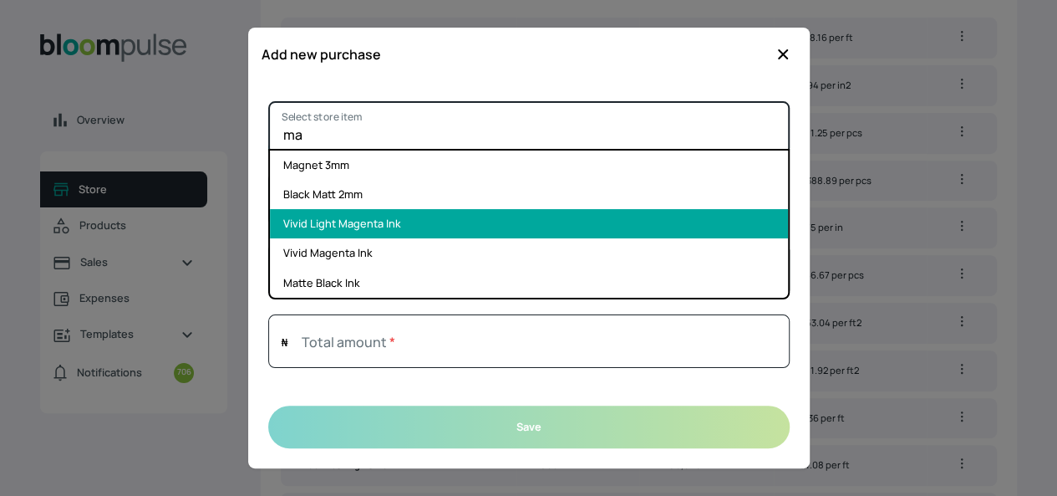
scroll to position [334, 0]
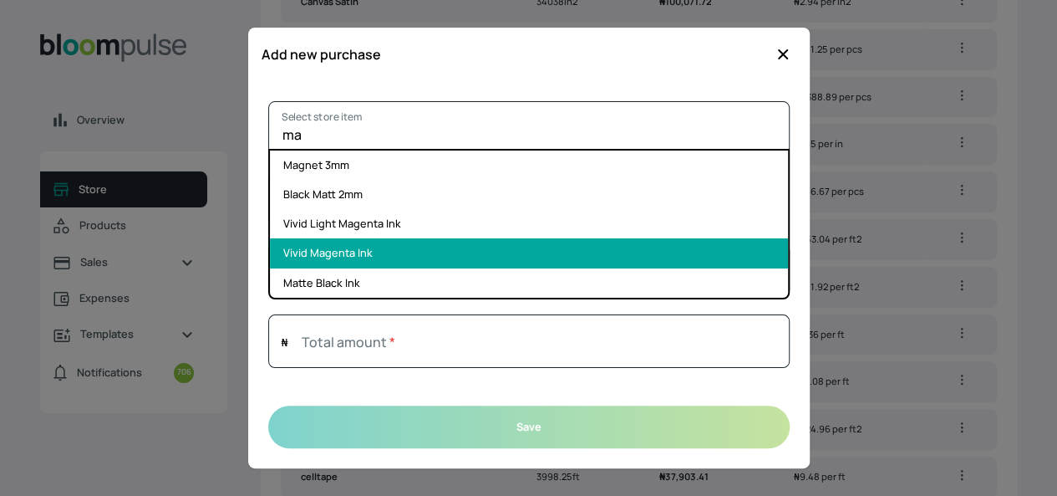
click at [349, 251] on li "Vivid Magenta Ink" at bounding box center [529, 252] width 518 height 29
type input "Vivid Magenta Ink"
select select "MILLILITER"
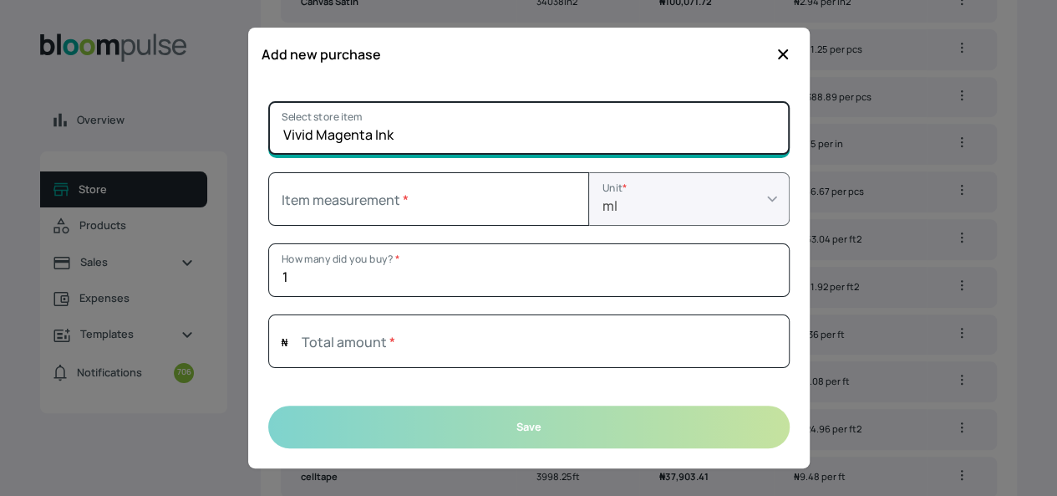
drag, startPoint x: 425, startPoint y: 142, endPoint x: 277, endPoint y: 145, distance: 148.0
click at [277, 145] on input "Vivid Magenta Ink" at bounding box center [528, 127] width 521 height 53
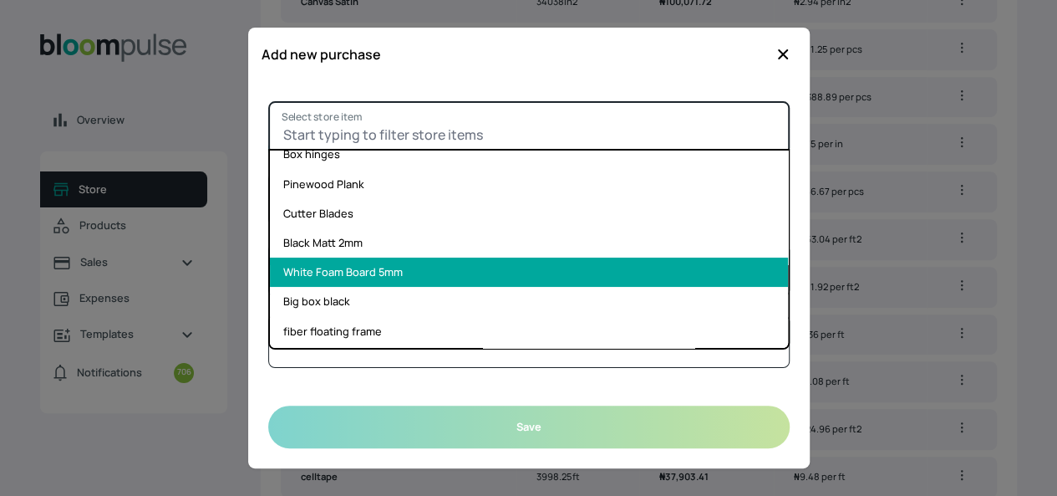
scroll to position [84, 0]
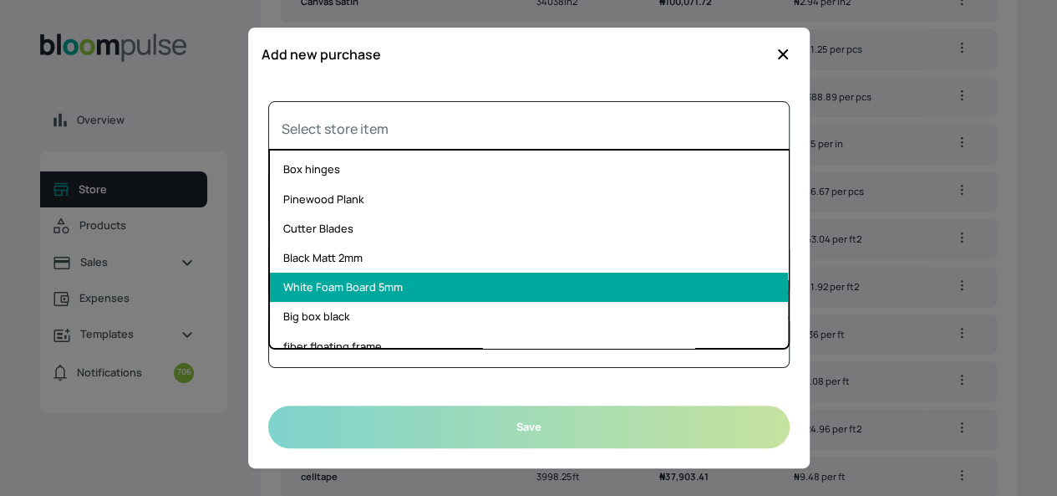
click at [371, 292] on li "White Foam Board 5mm" at bounding box center [529, 286] width 518 height 29
type input "White Foam Board 5mm"
select select "SQUARE_FOOT"
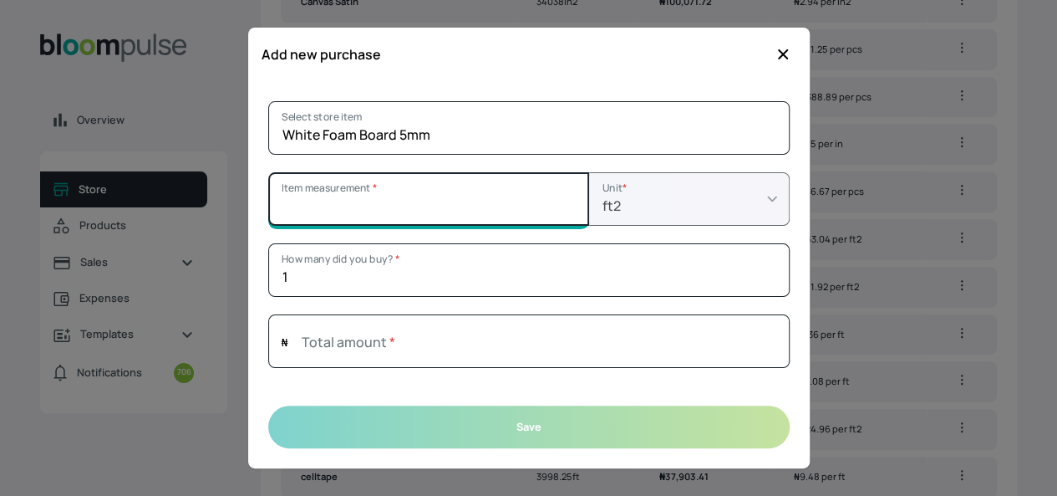
click at [353, 211] on input "Item measurement *" at bounding box center [428, 198] width 321 height 53
type input "1"
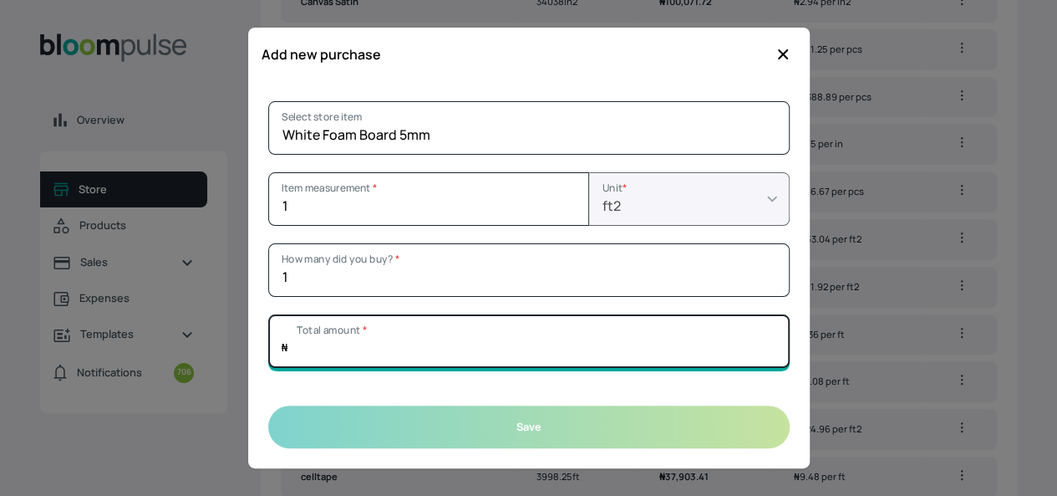
click at [356, 354] on input "Total amount *" at bounding box center [528, 340] width 521 height 53
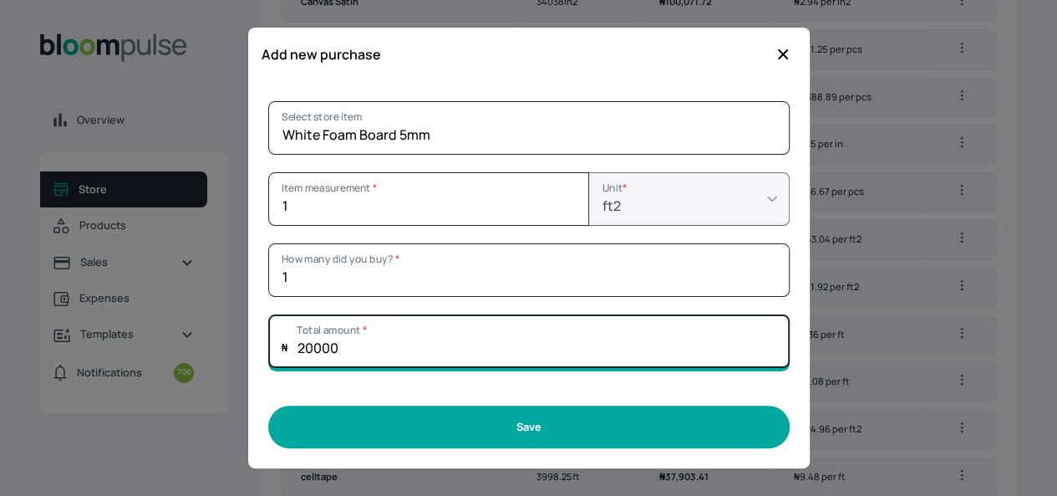
type input "20000"
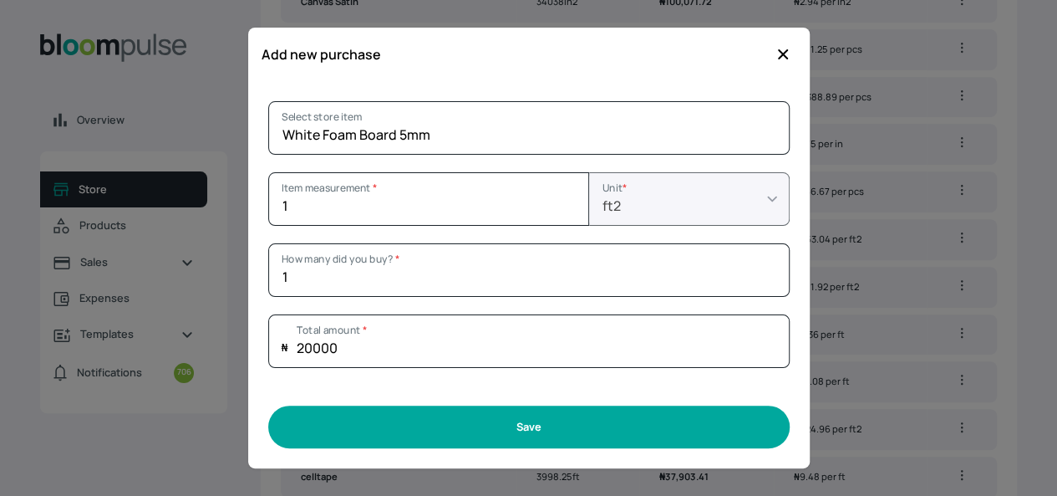
click at [496, 437] on button "Save" at bounding box center [528, 426] width 521 height 43
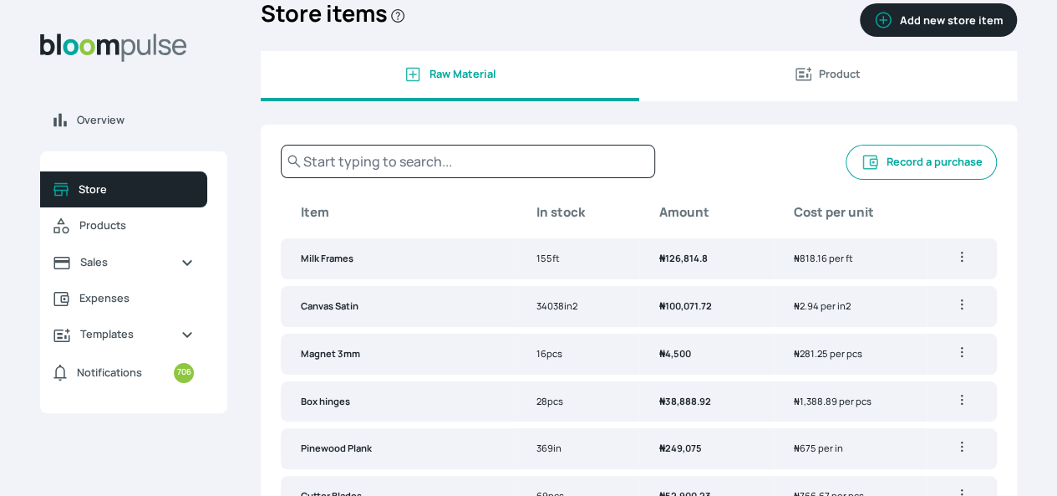
scroll to position [0, 0]
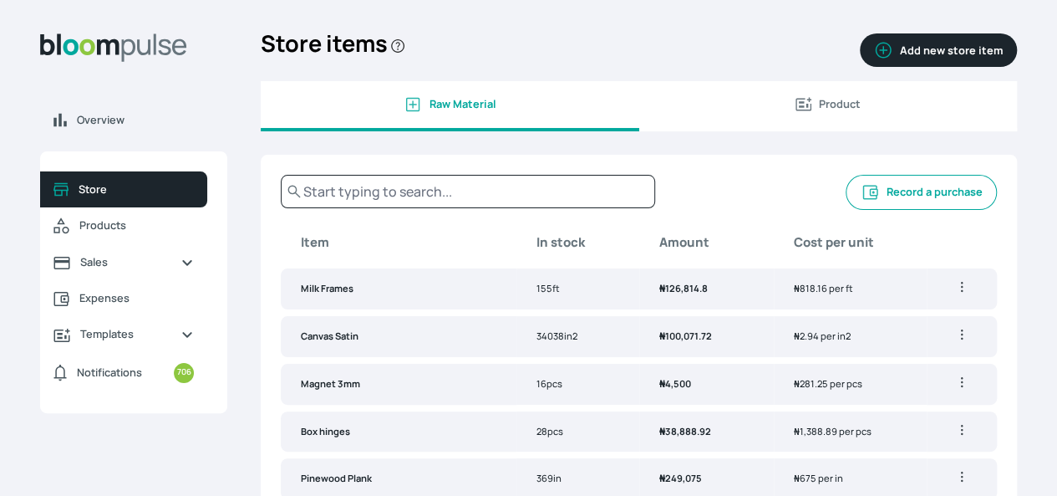
click at [846, 202] on button "Record a purchase" at bounding box center [921, 192] width 151 height 35
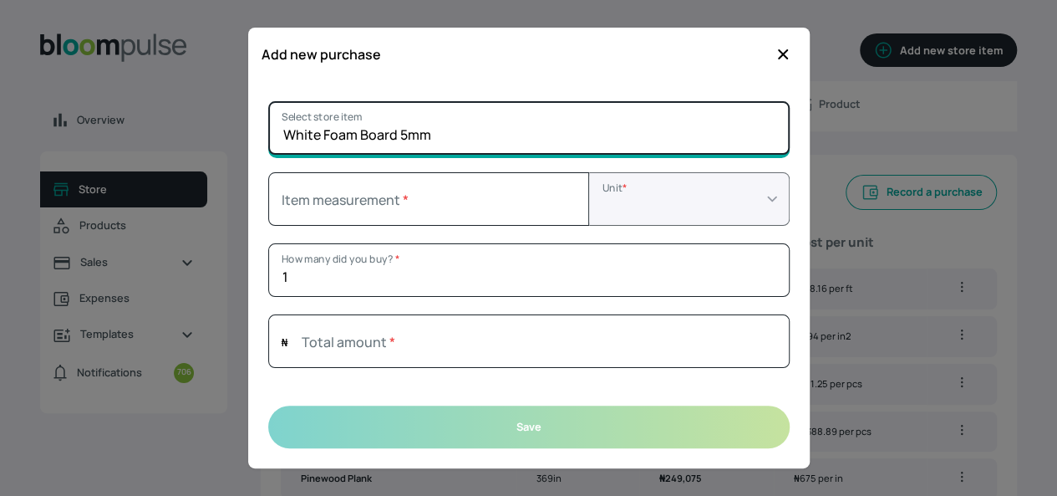
click at [628, 130] on input "White Foam Board 5mm" at bounding box center [528, 127] width 521 height 53
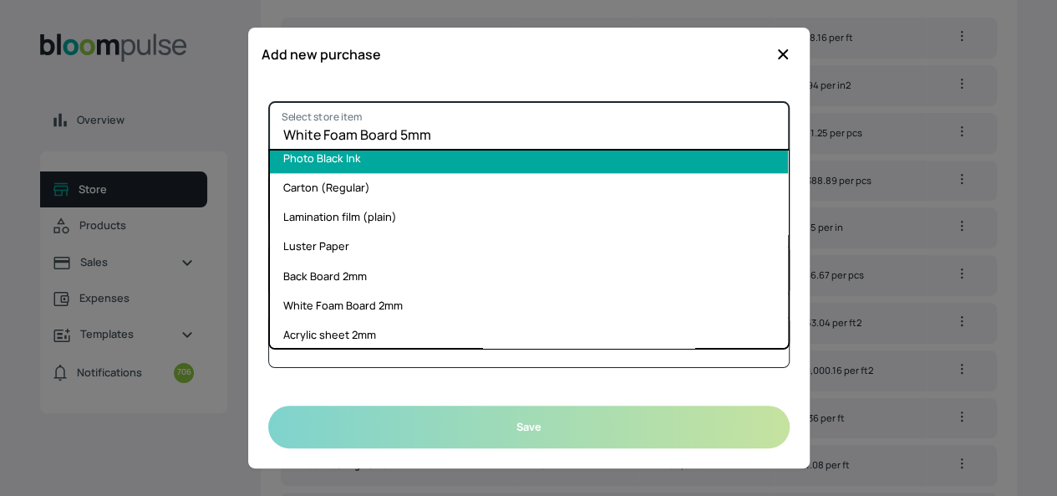
scroll to position [1009, 0]
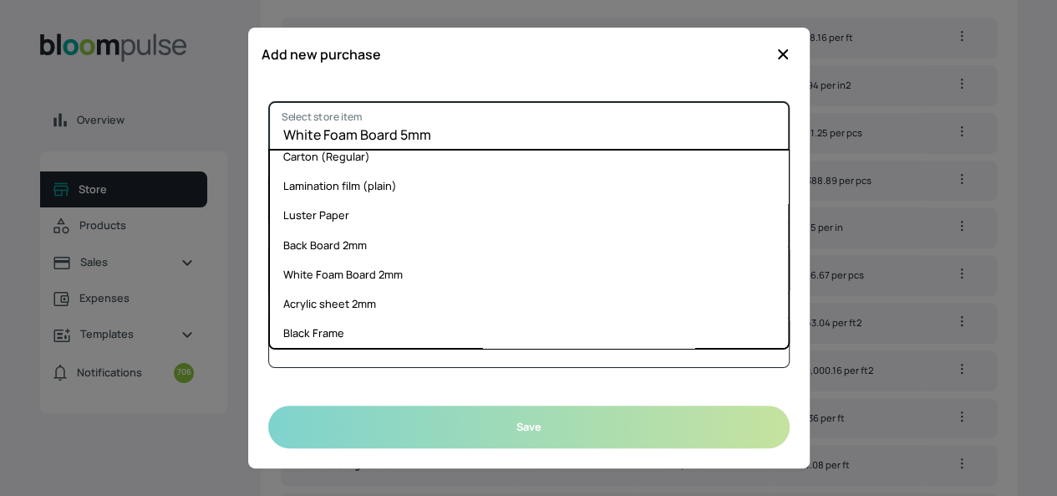
click at [502, 119] on input "White Foam Board 5mm" at bounding box center [528, 127] width 521 height 53
click at [508, 128] on input "White Foam Board 5mm" at bounding box center [528, 127] width 521 height 53
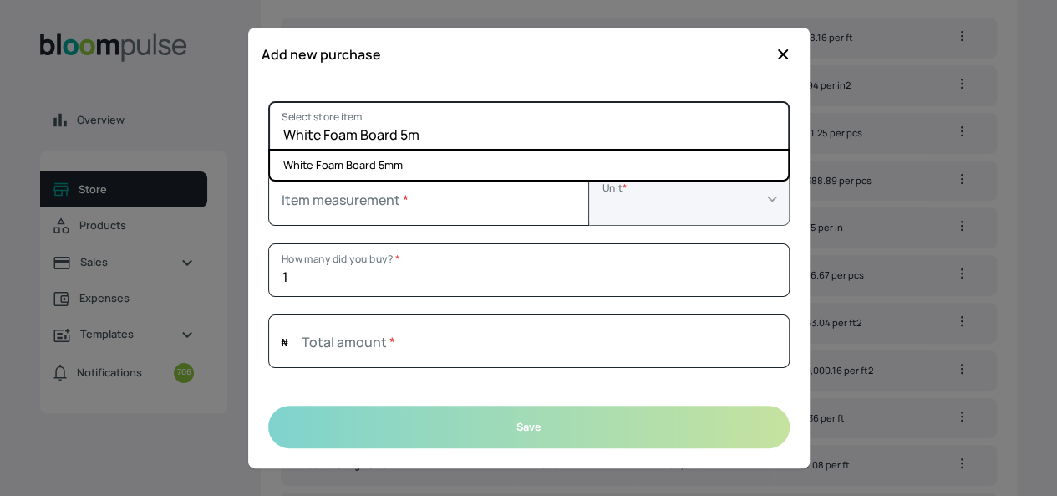
scroll to position [0, 0]
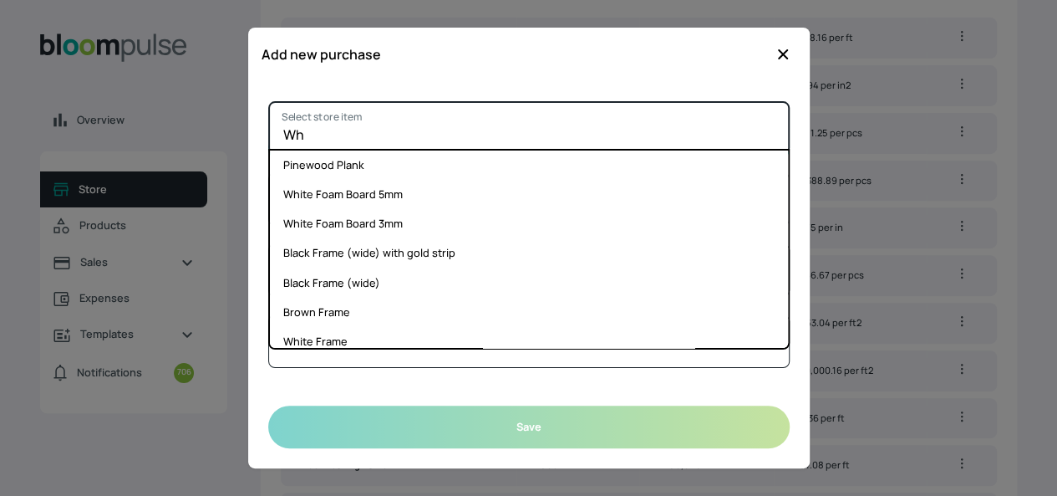
type input "W"
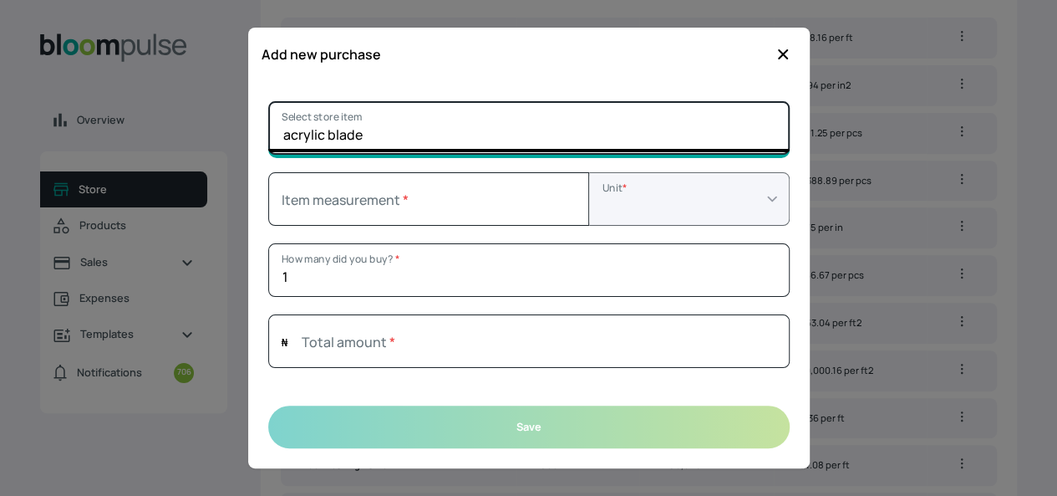
click at [413, 130] on input "acrylic blade" at bounding box center [528, 127] width 521 height 53
click at [448, 130] on input "acrylic blade" at bounding box center [528, 127] width 521 height 53
click at [449, 130] on input "acrylic blade" at bounding box center [528, 127] width 521 height 53
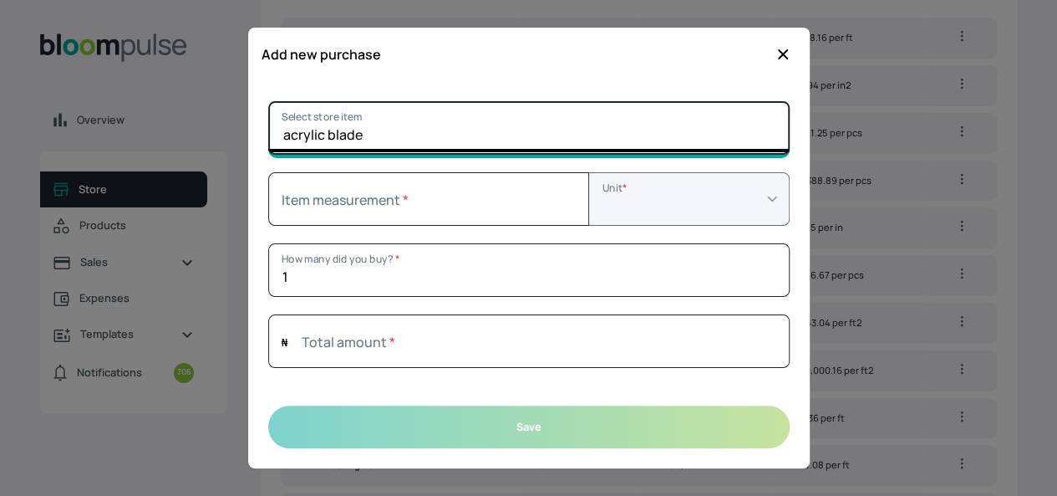
click at [449, 130] on input "acrylic blade" at bounding box center [528, 127] width 521 height 53
click at [552, 148] on input "acrylic blade" at bounding box center [528, 127] width 521 height 53
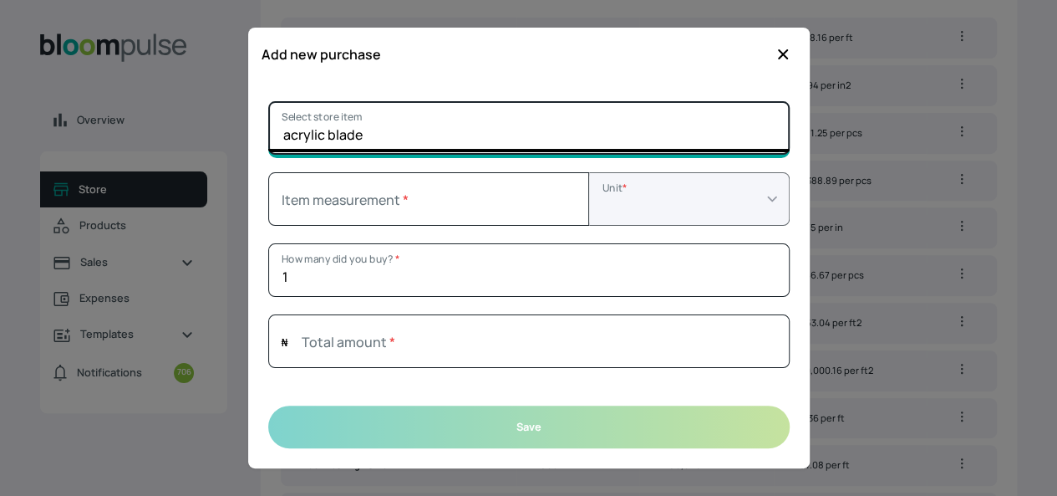
type input "acrylic blade"
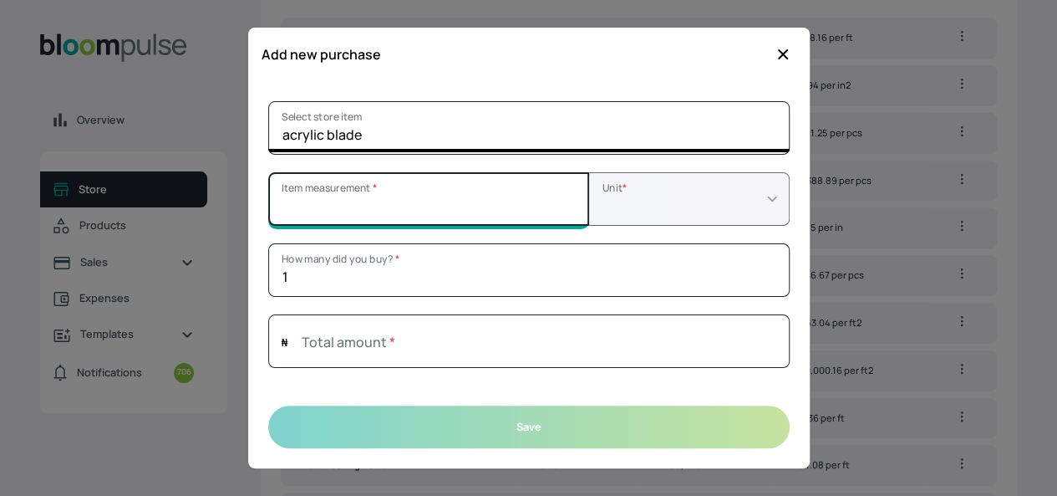
click at [506, 190] on input "Item measurement *" at bounding box center [428, 198] width 321 height 53
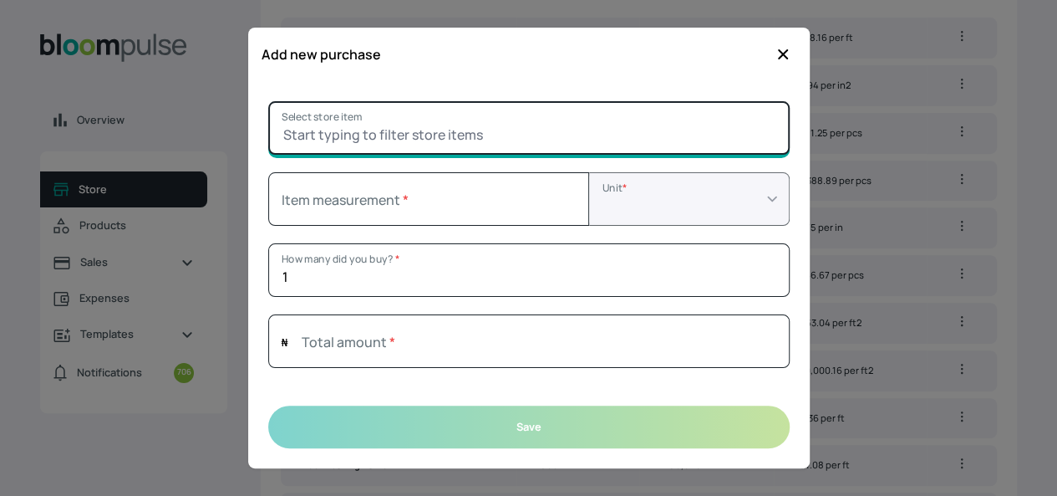
type input "0"
click at [471, 139] on input "Select store item" at bounding box center [528, 127] width 521 height 53
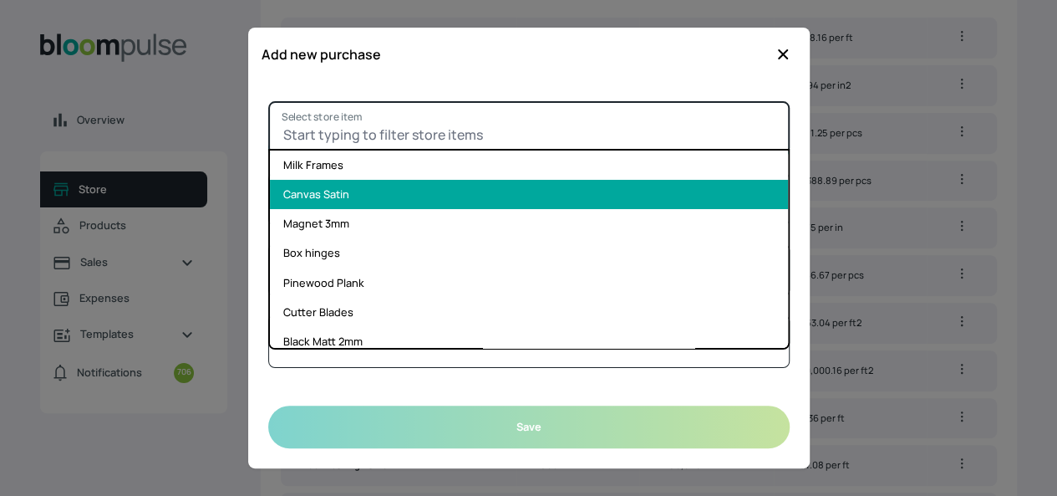
type input "back"
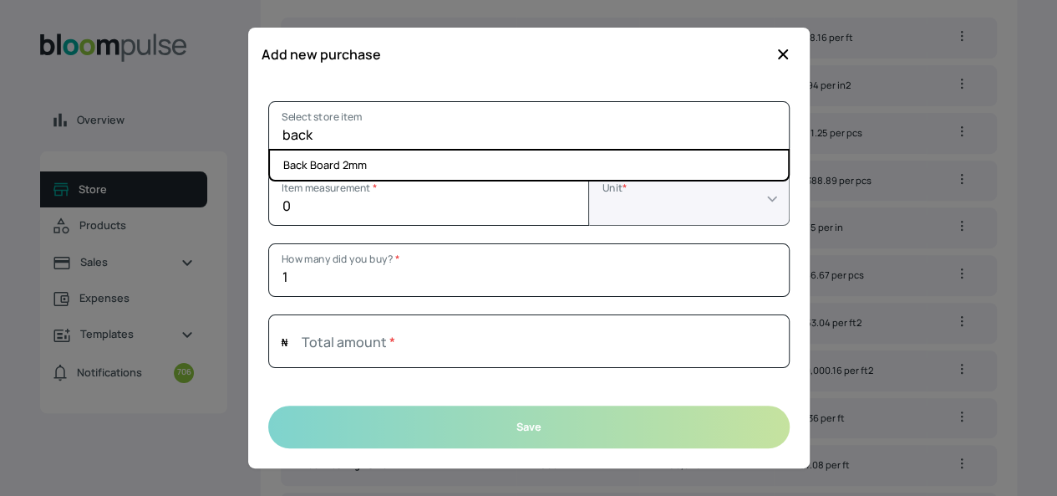
click at [780, 56] on icon "button" at bounding box center [783, 54] width 10 height 10
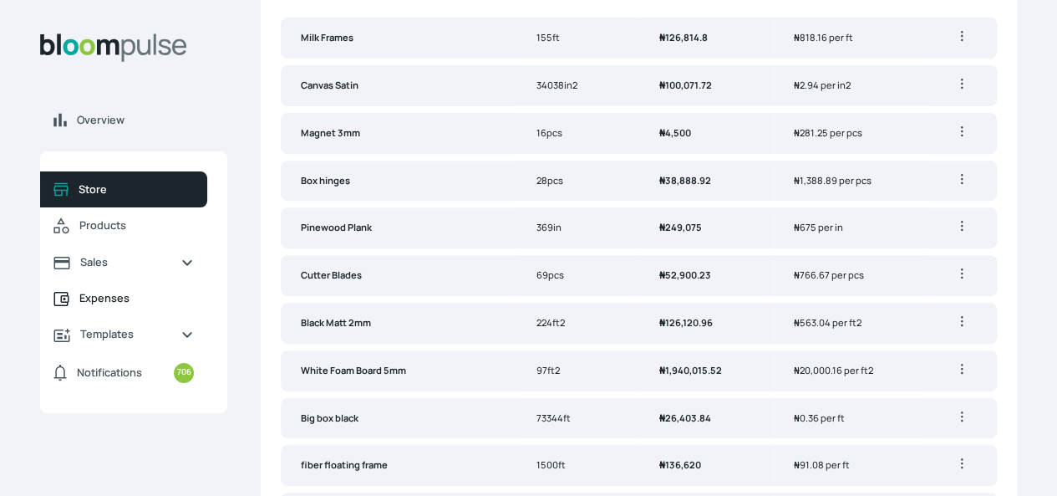
click at [194, 306] on span "Expenses" at bounding box center [136, 298] width 114 height 16
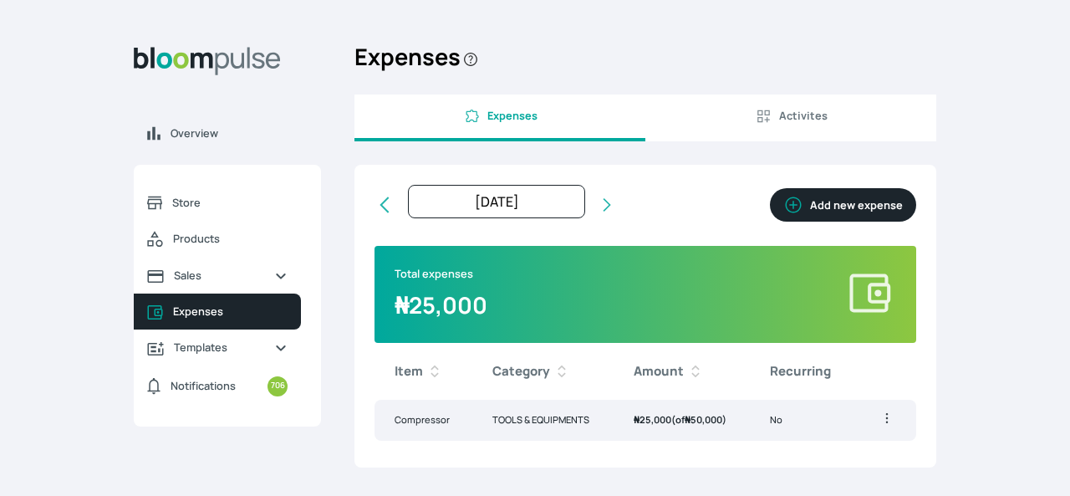
click at [818, 111] on span "Activites" at bounding box center [803, 116] width 48 height 16
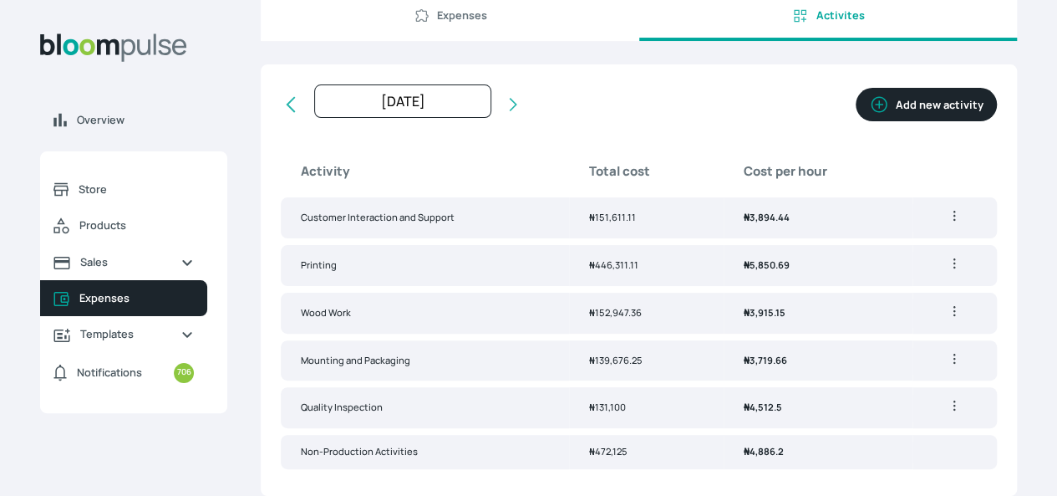
scroll to position [97, 0]
click at [207, 342] on link "Templates" at bounding box center [123, 334] width 167 height 36
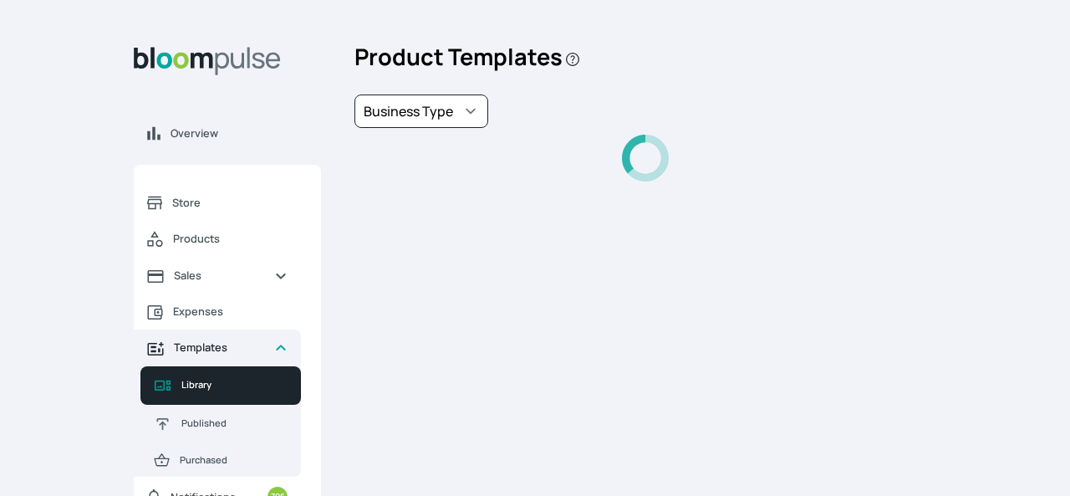
select select "PhotoPrints"
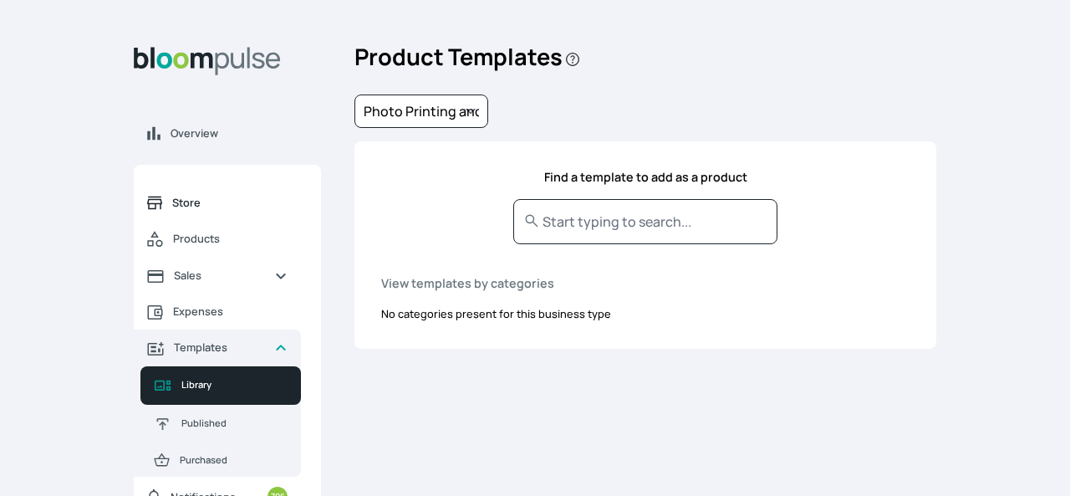
click at [197, 201] on span "Store" at bounding box center [229, 203] width 115 height 16
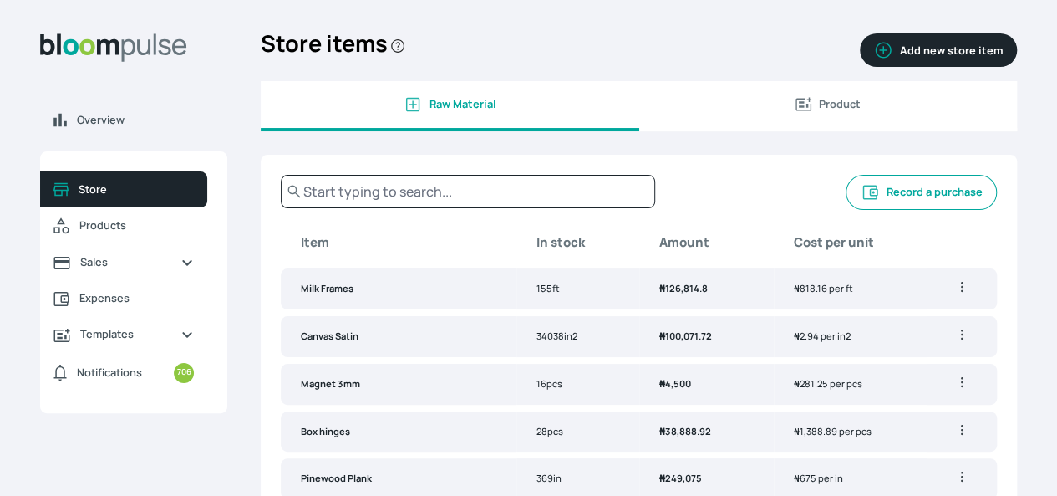
click at [187, 53] on img "Sidebar" at bounding box center [113, 47] width 147 height 28
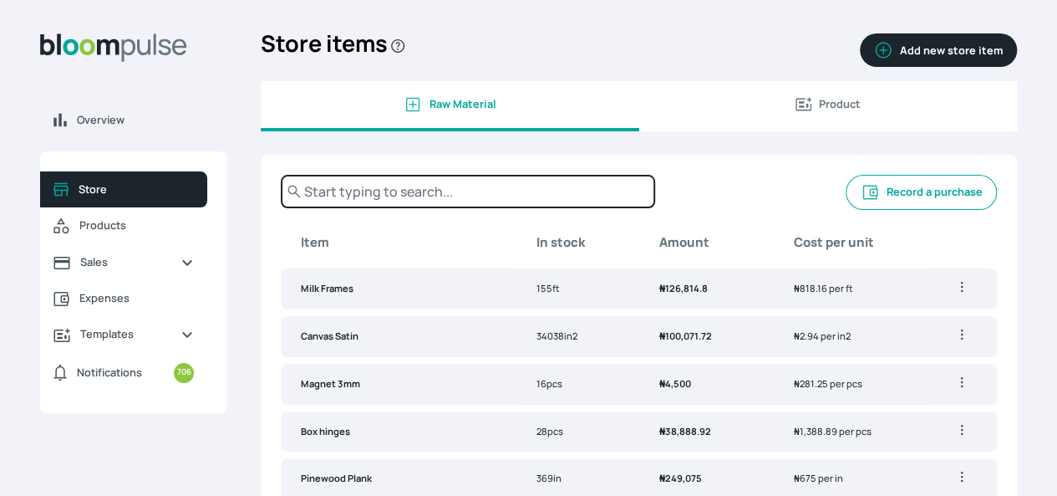
click at [527, 201] on input "text" at bounding box center [468, 191] width 374 height 33
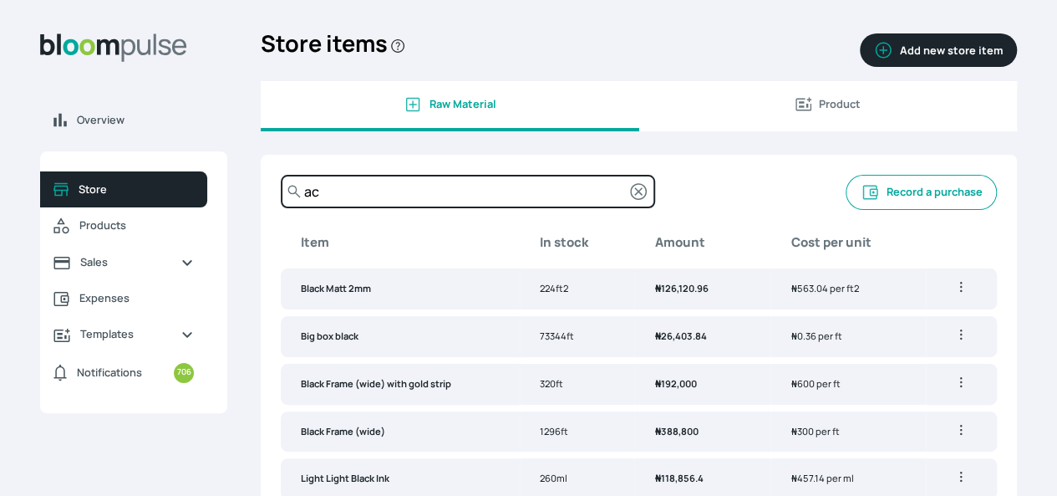
type input "a"
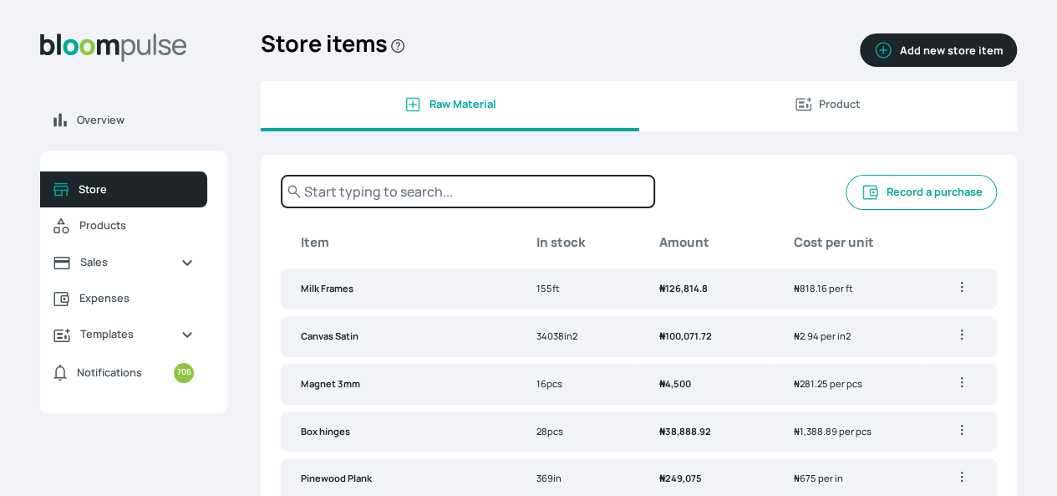
click at [769, 112] on span "Product" at bounding box center [829, 104] width 352 height 16
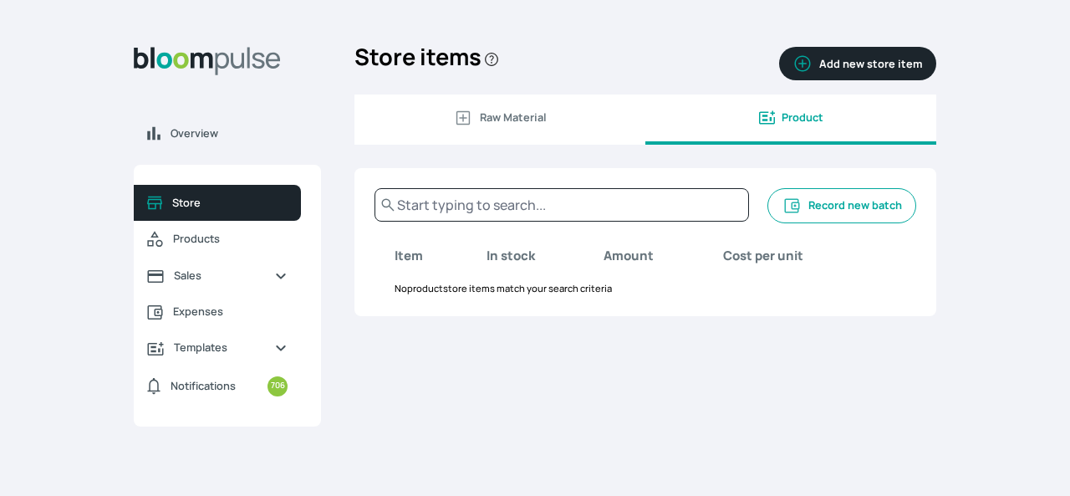
click at [401, 247] on b "Item" at bounding box center [408, 256] width 28 height 19
click at [806, 208] on button "Record new batch" at bounding box center [841, 205] width 149 height 35
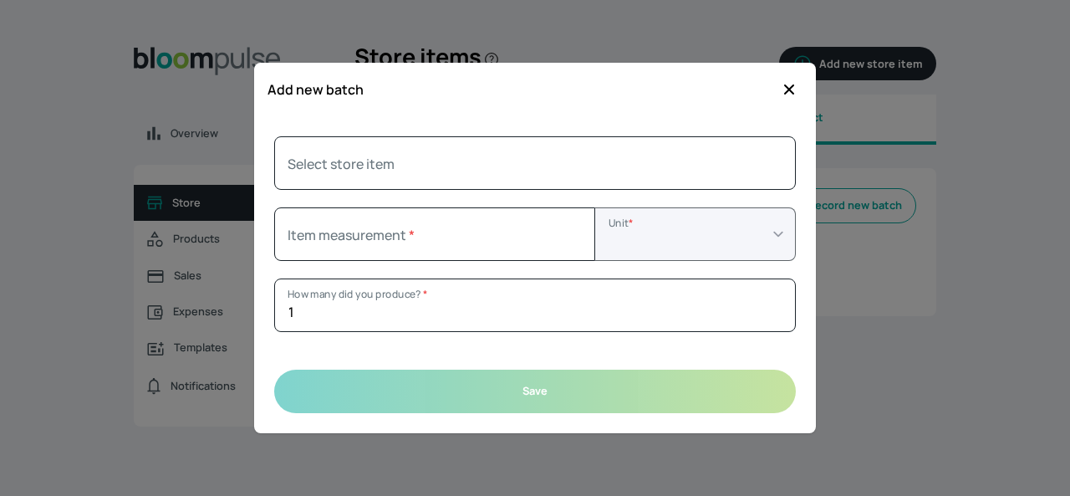
click at [995, 134] on div at bounding box center [535, 248] width 1070 height 496
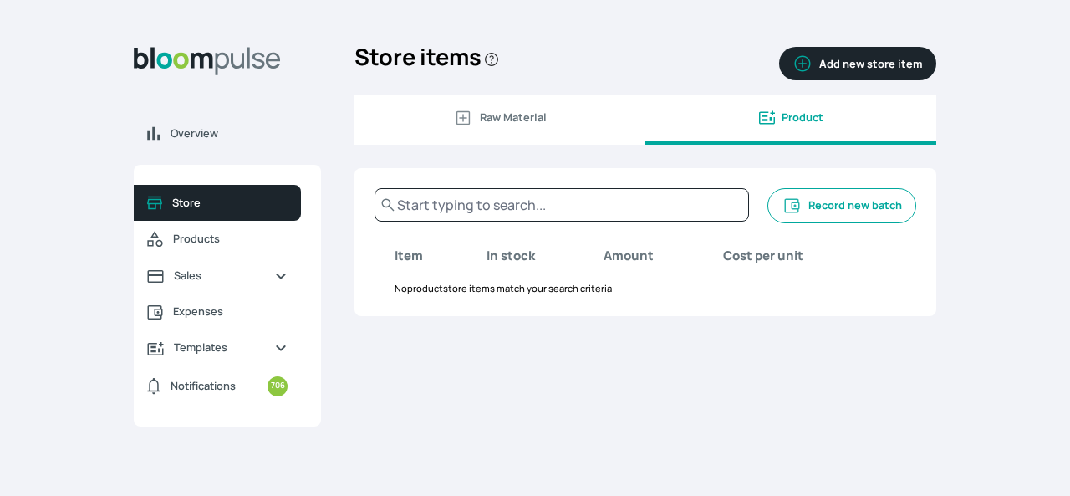
click at [834, 206] on button "Record new batch" at bounding box center [841, 205] width 149 height 35
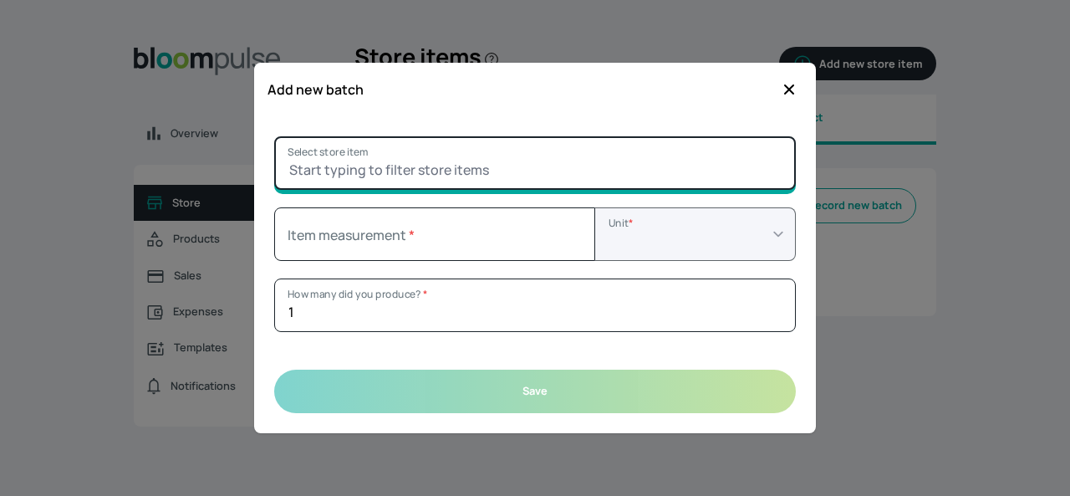
click at [476, 155] on input "Select store item" at bounding box center [534, 162] width 521 height 53
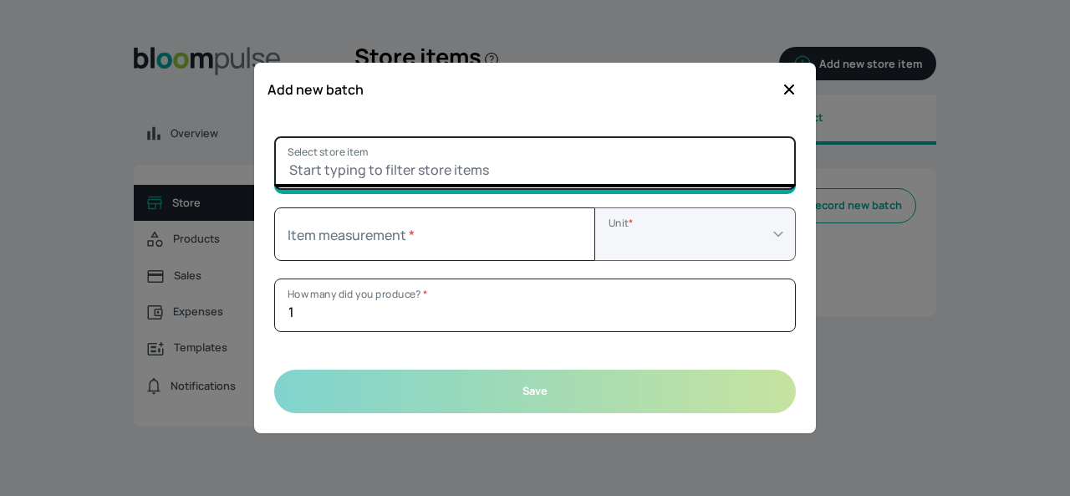
click at [458, 160] on input "Select store item" at bounding box center [534, 162] width 521 height 53
type input "celltape"
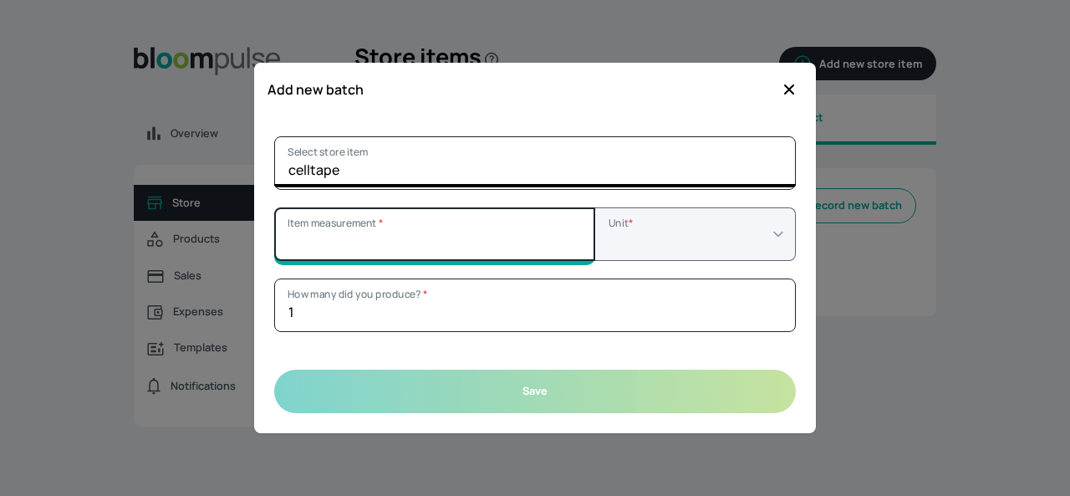
click at [378, 243] on input "Item measurement *" at bounding box center [434, 233] width 321 height 53
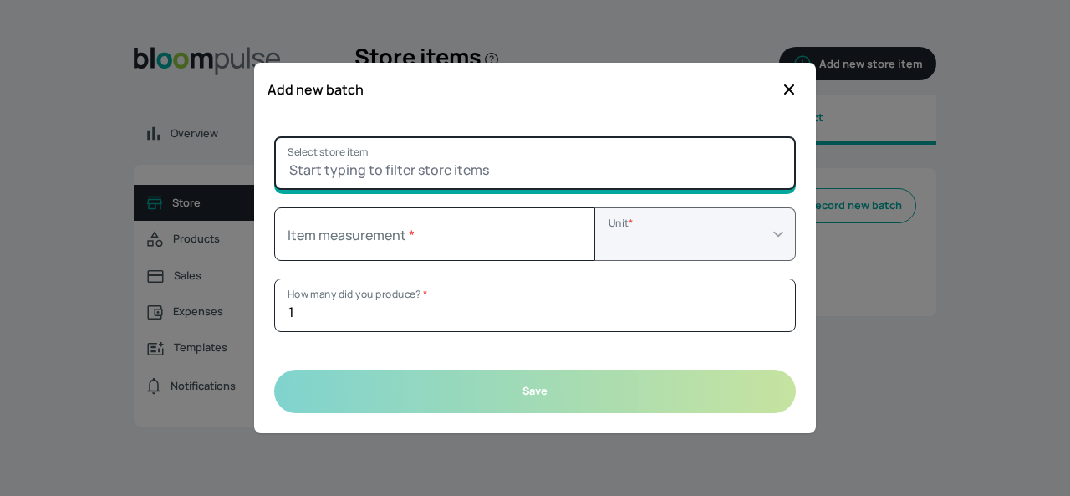
type input "0"
click at [629, 180] on input "Select store item" at bounding box center [534, 162] width 521 height 53
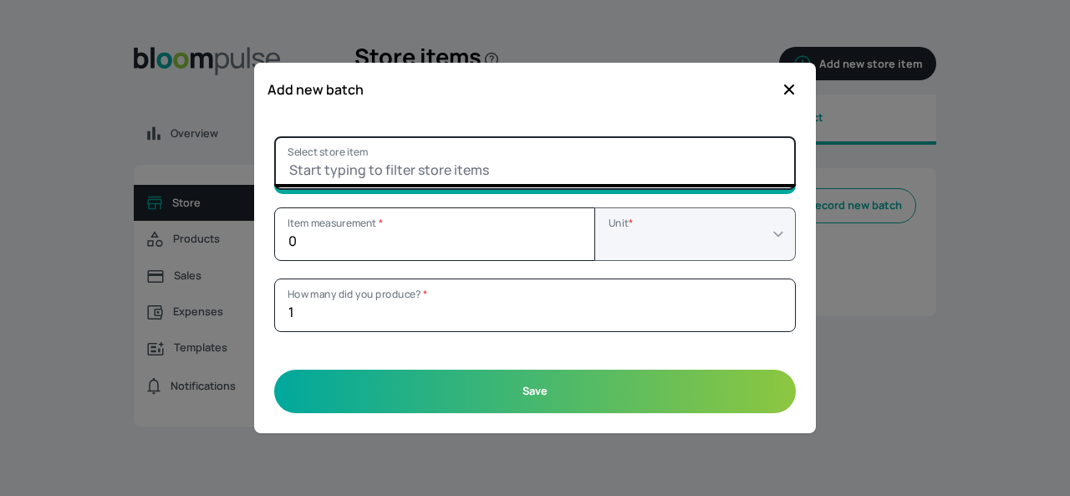
type input "celltape"
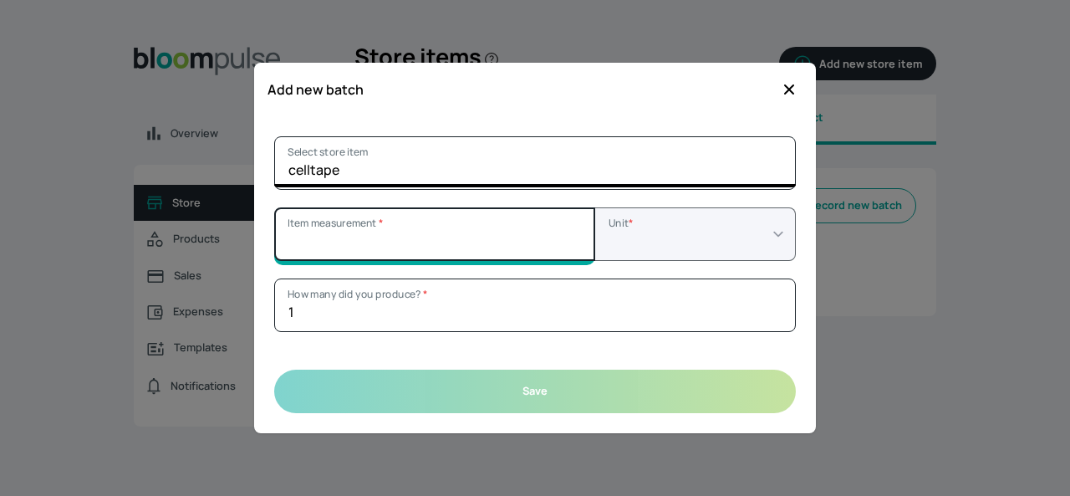
click at [420, 239] on input "Item measurement *" at bounding box center [434, 233] width 321 height 53
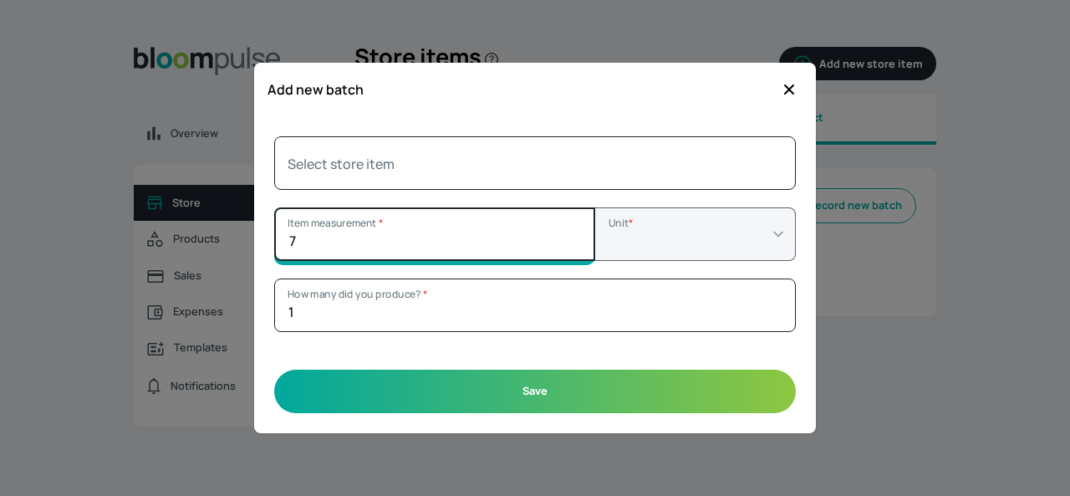
type input "7"
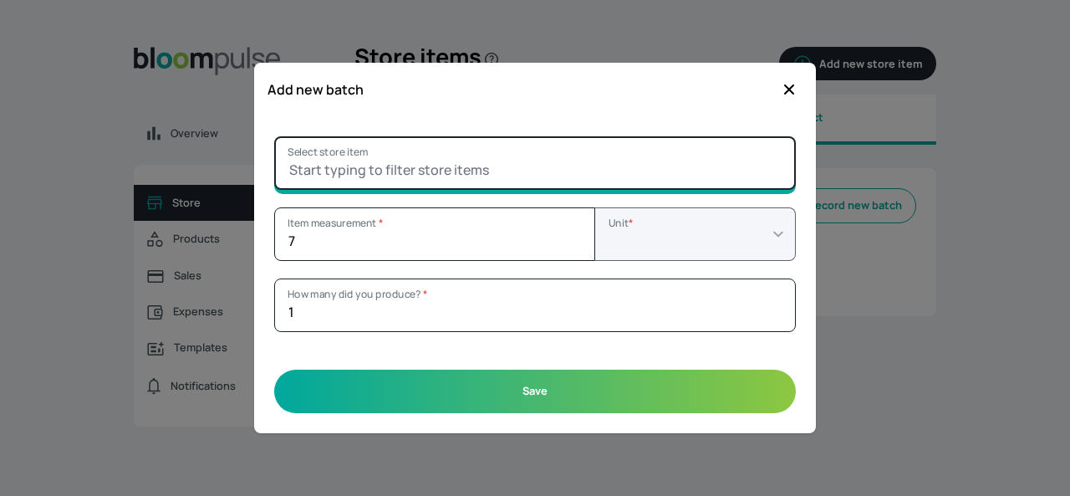
click at [420, 163] on input "Select store item" at bounding box center [534, 162] width 521 height 53
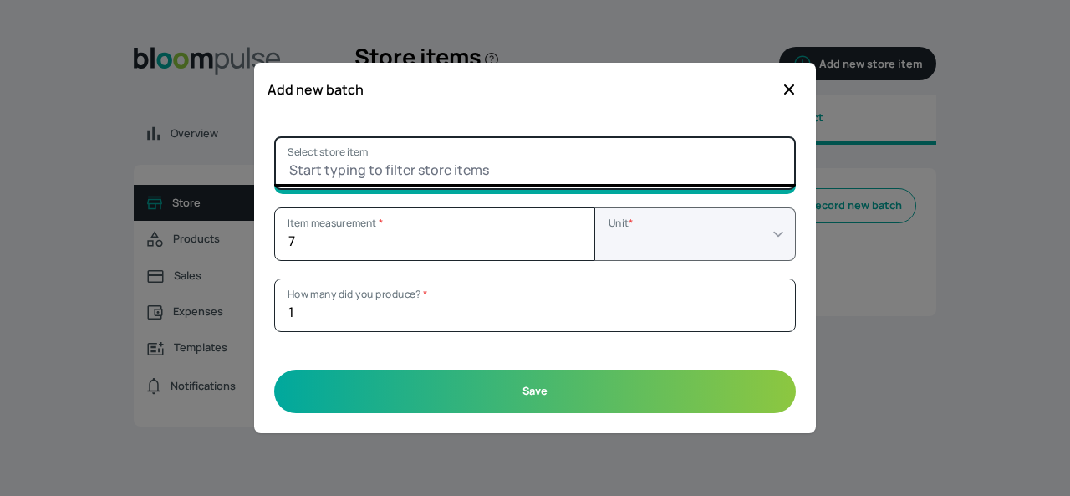
type input "Black Frame"
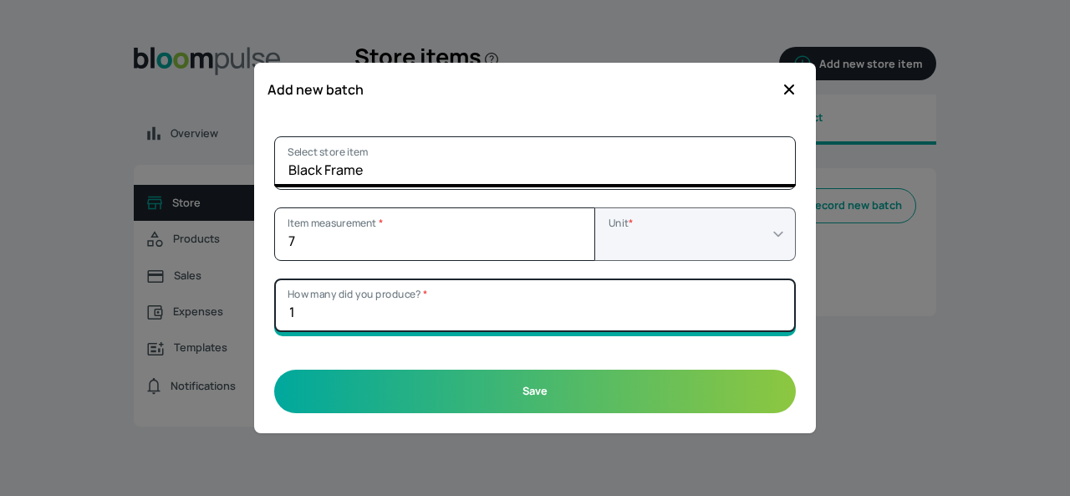
drag, startPoint x: 323, startPoint y: 300, endPoint x: 298, endPoint y: 307, distance: 25.9
click at [298, 307] on input "1" at bounding box center [534, 304] width 521 height 53
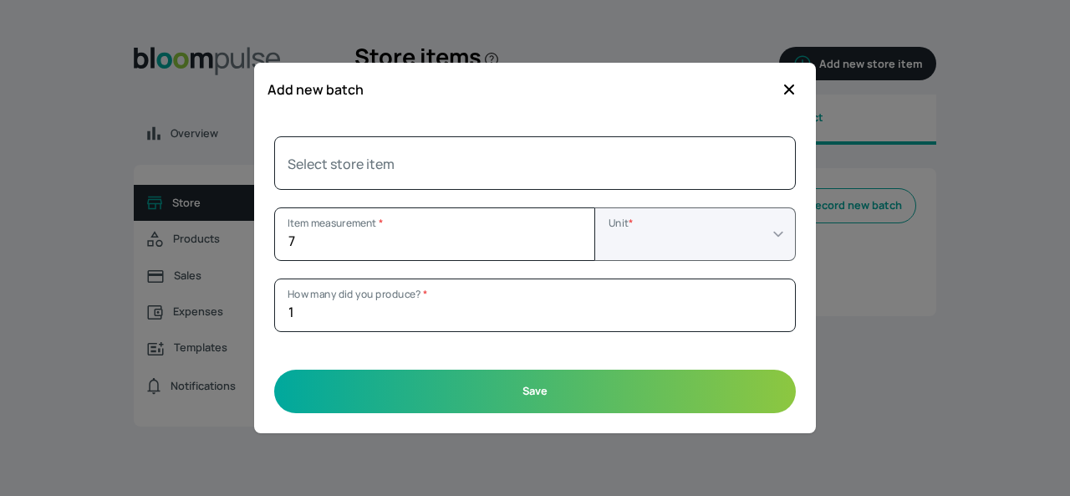
drag, startPoint x: 796, startPoint y: 92, endPoint x: 782, endPoint y: 86, distance: 14.6
click at [792, 91] on icon "button" at bounding box center [789, 89] width 17 height 17
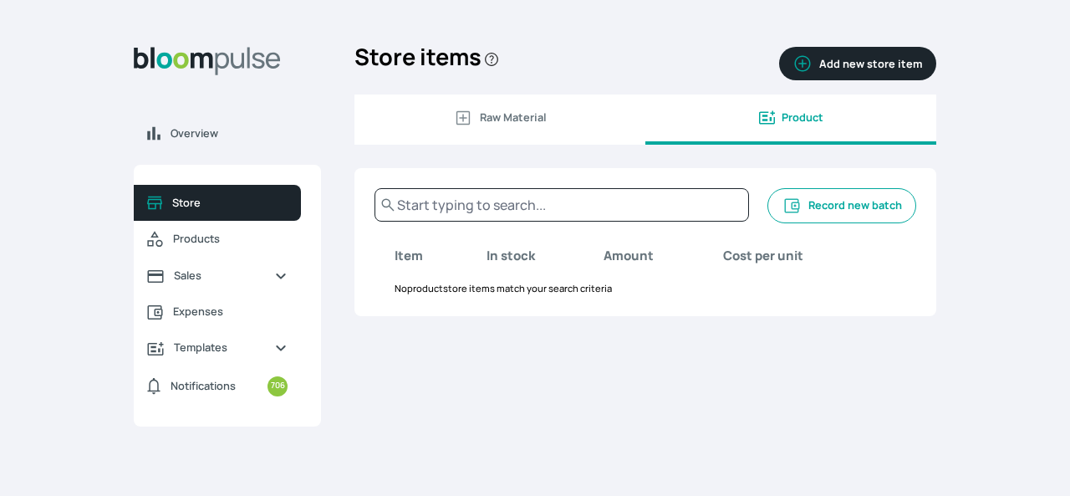
select select "PhotoPrints"
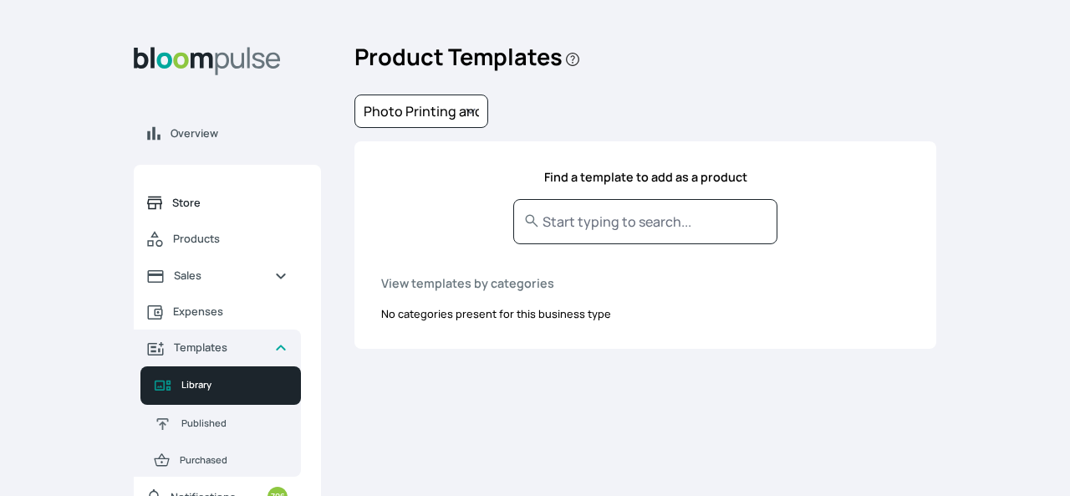
click at [196, 206] on span "Store" at bounding box center [229, 203] width 115 height 16
